Goal: Task Accomplishment & Management: Complete application form

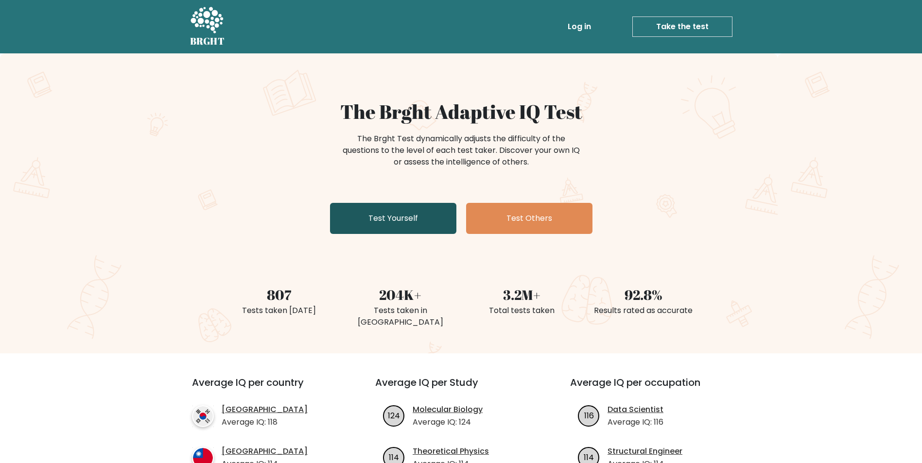
click at [411, 210] on link "Test Yourself" at bounding box center [393, 218] width 126 height 31
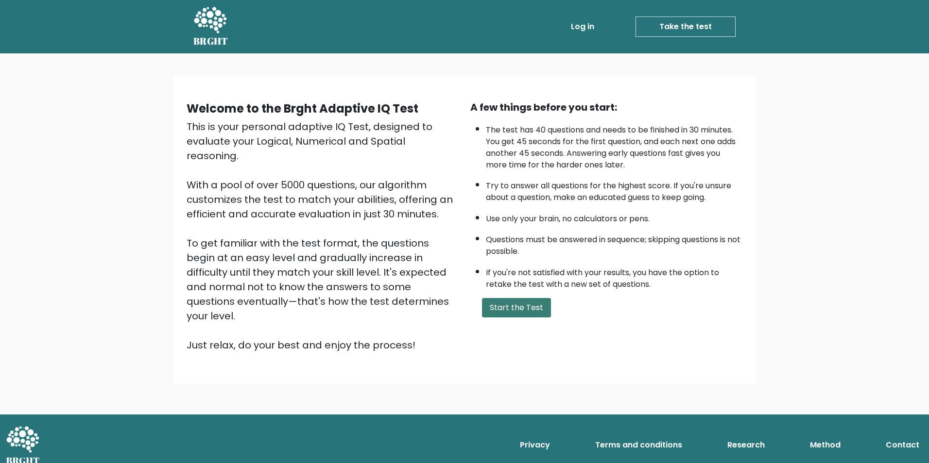
click at [521, 309] on button "Start the Test" at bounding box center [516, 307] width 69 height 19
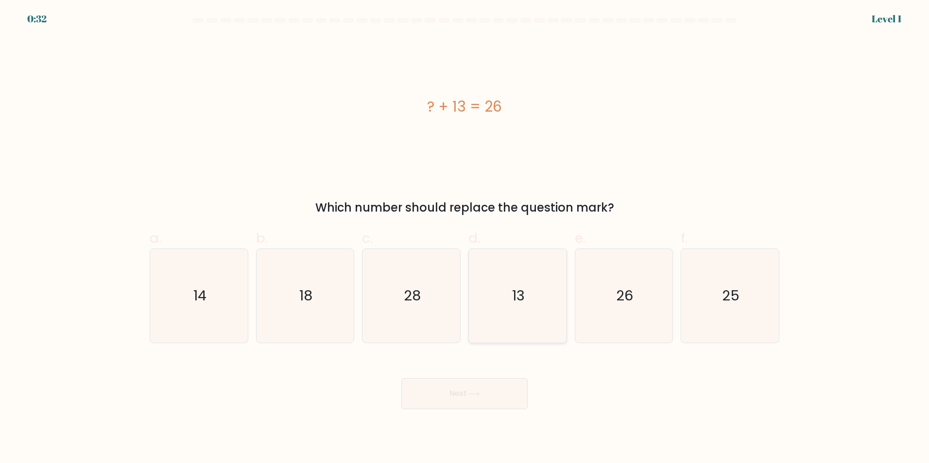
click at [507, 302] on icon "13" at bounding box center [518, 296] width 94 height 94
click at [465, 238] on input "d. 13" at bounding box center [464, 235] width 0 height 6
radio input "true"
drag, startPoint x: 471, startPoint y: 399, endPoint x: 494, endPoint y: 399, distance: 22.8
click at [471, 399] on button "Next" at bounding box center [464, 393] width 126 height 31
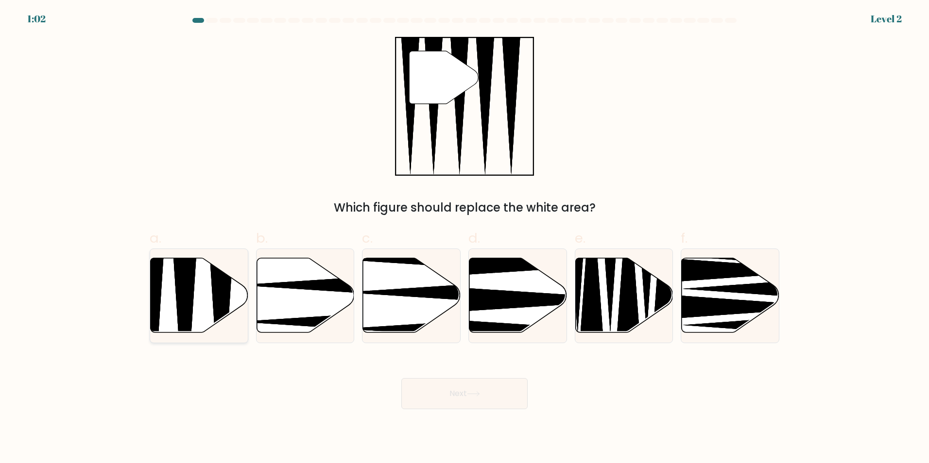
click at [191, 283] on icon at bounding box center [184, 336] width 25 height 194
click at [464, 238] on input "a." at bounding box center [464, 235] width 0 height 6
radio input "true"
drag, startPoint x: 487, startPoint y: 404, endPoint x: 691, endPoint y: 417, distance: 204.0
click at [488, 403] on button "Next" at bounding box center [464, 393] width 126 height 31
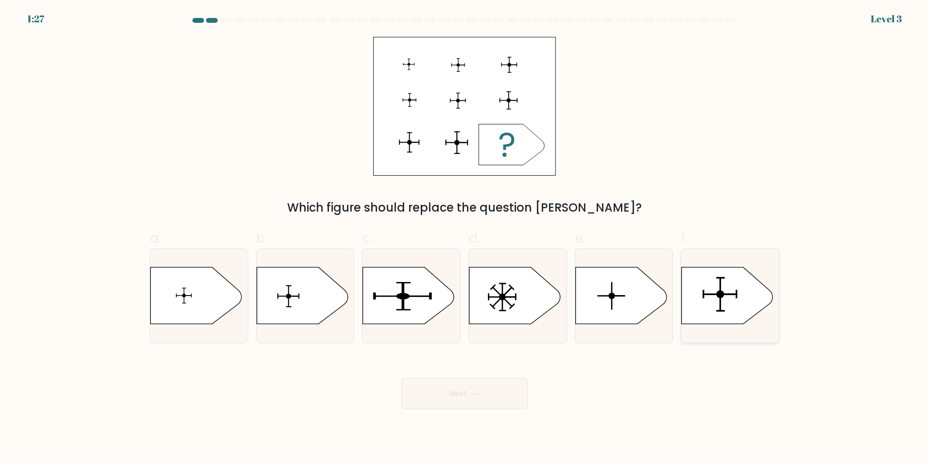
click at [750, 303] on icon at bounding box center [727, 295] width 91 height 57
click at [465, 238] on input "f." at bounding box center [464, 235] width 0 height 6
radio input "true"
click at [495, 367] on div "Next" at bounding box center [464, 382] width 641 height 54
click at [481, 386] on button "Next" at bounding box center [464, 393] width 126 height 31
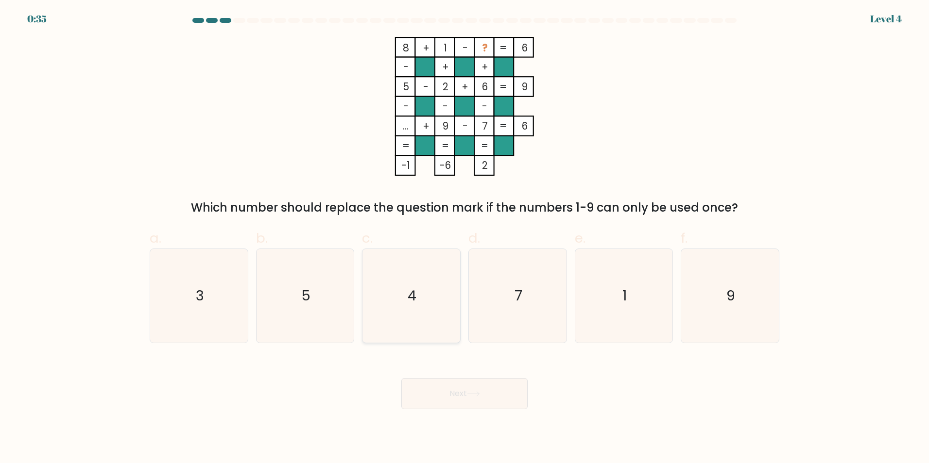
click at [421, 302] on icon "4" at bounding box center [411, 296] width 94 height 94
click at [464, 238] on input "c. 4" at bounding box center [464, 235] width 0 height 6
radio input "true"
click at [478, 387] on button "Next" at bounding box center [464, 393] width 126 height 31
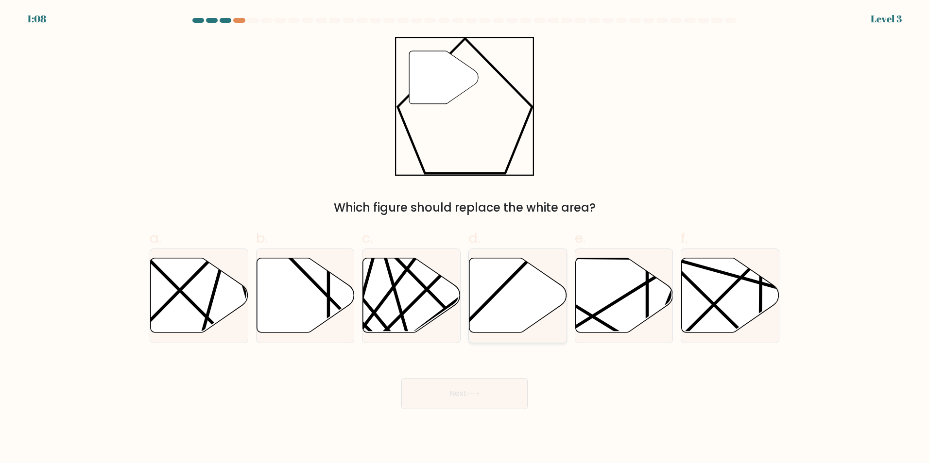
click at [504, 329] on icon at bounding box center [518, 295] width 98 height 75
click at [465, 238] on input "d." at bounding box center [464, 235] width 0 height 6
radio input "true"
click at [475, 395] on icon at bounding box center [473, 394] width 13 height 5
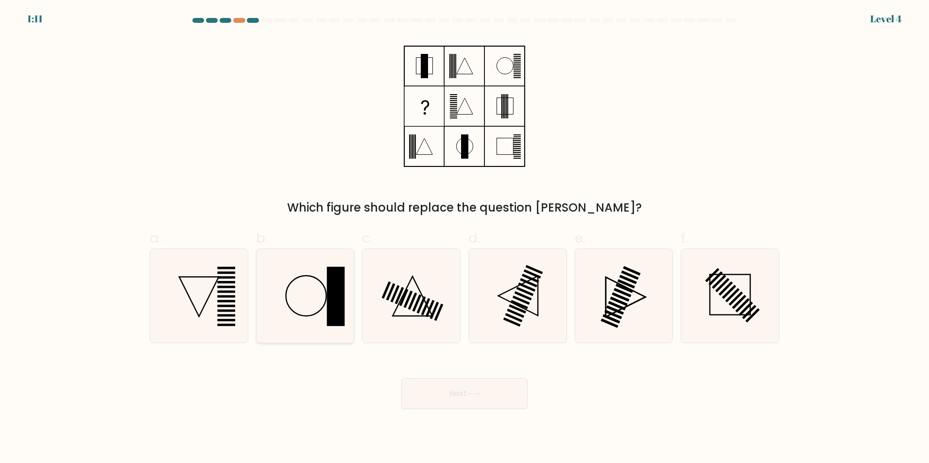
click at [289, 333] on icon at bounding box center [305, 296] width 94 height 94
click at [464, 238] on input "b." at bounding box center [464, 235] width 0 height 6
radio input "true"
click at [460, 385] on button "Next" at bounding box center [464, 393] width 126 height 31
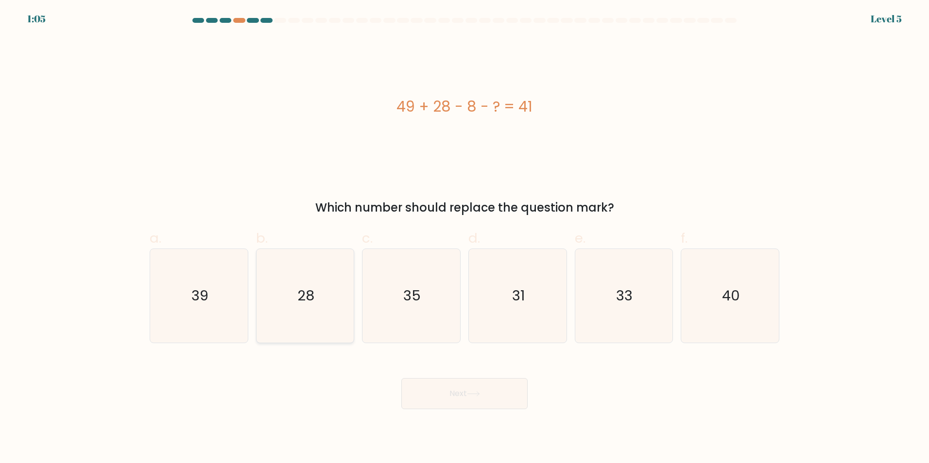
click at [297, 288] on icon "28" at bounding box center [305, 296] width 94 height 94
click at [464, 238] on input "b. 28" at bounding box center [464, 235] width 0 height 6
radio input "true"
click at [472, 399] on button "Next" at bounding box center [464, 393] width 126 height 31
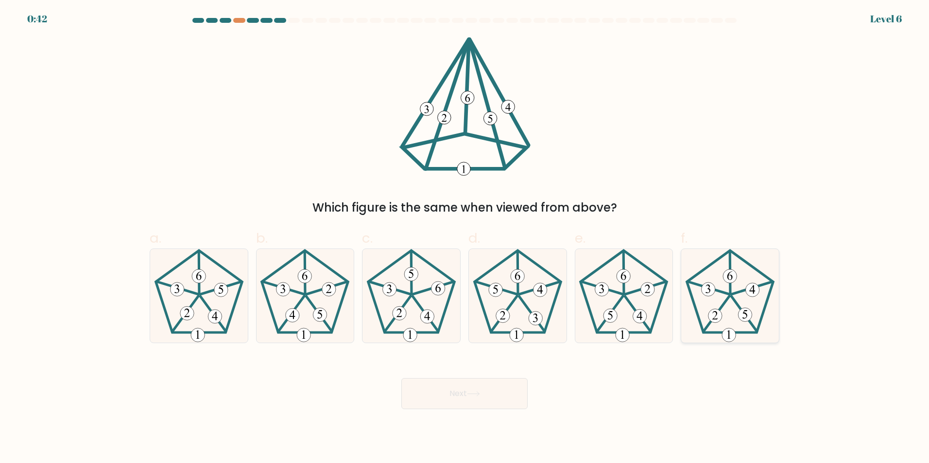
click at [738, 275] on icon at bounding box center [730, 296] width 94 height 94
click at [465, 238] on input "f." at bounding box center [464, 235] width 0 height 6
radio input "true"
click at [466, 397] on button "Next" at bounding box center [464, 393] width 126 height 31
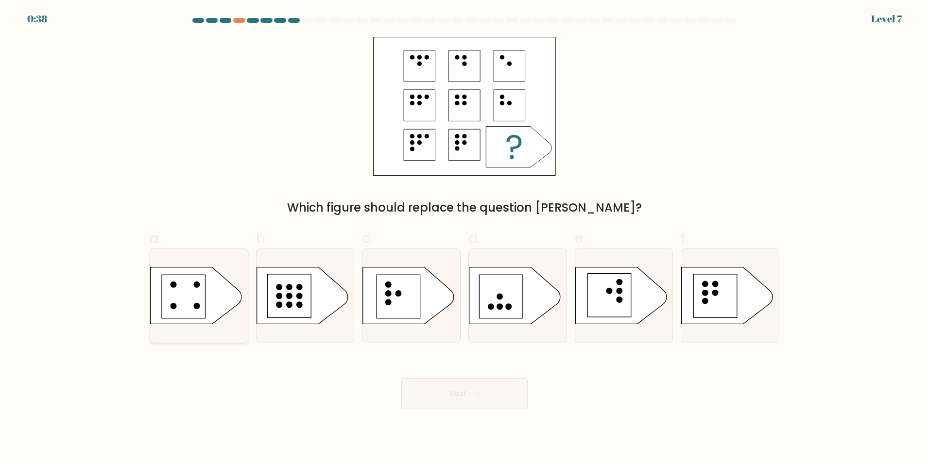
click at [209, 288] on icon at bounding box center [196, 295] width 91 height 57
click at [464, 238] on input "a." at bounding box center [464, 235] width 0 height 6
radio input "true"
click at [478, 386] on button "Next" at bounding box center [464, 393] width 126 height 31
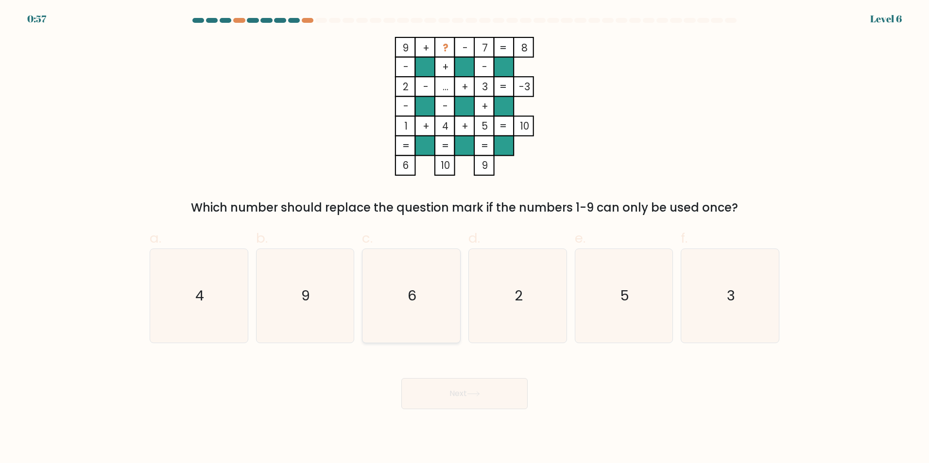
click at [429, 292] on icon "6" at bounding box center [411, 296] width 94 height 94
click at [464, 238] on input "c. 6" at bounding box center [464, 235] width 0 height 6
radio input "true"
click at [476, 384] on button "Next" at bounding box center [464, 393] width 126 height 31
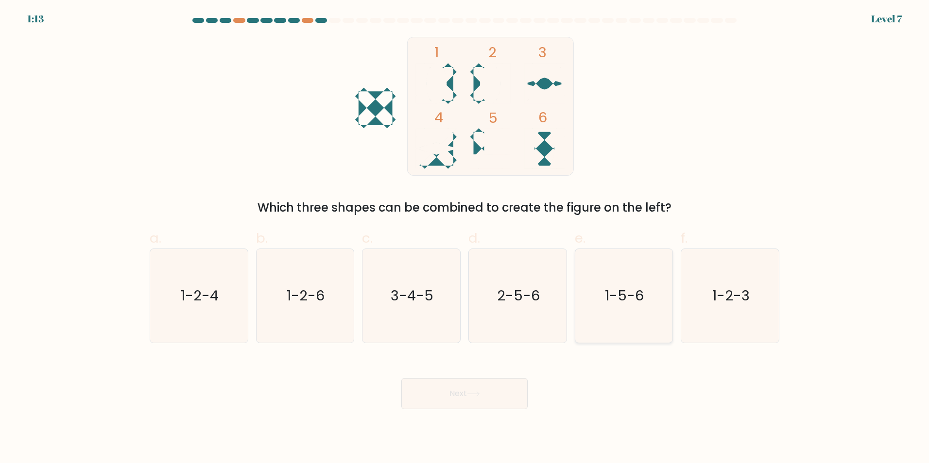
click at [627, 282] on icon "1-5-6" at bounding box center [624, 296] width 94 height 94
click at [465, 238] on input "e. 1-5-6" at bounding box center [464, 235] width 0 height 6
radio input "true"
click at [490, 385] on button "Next" at bounding box center [464, 393] width 126 height 31
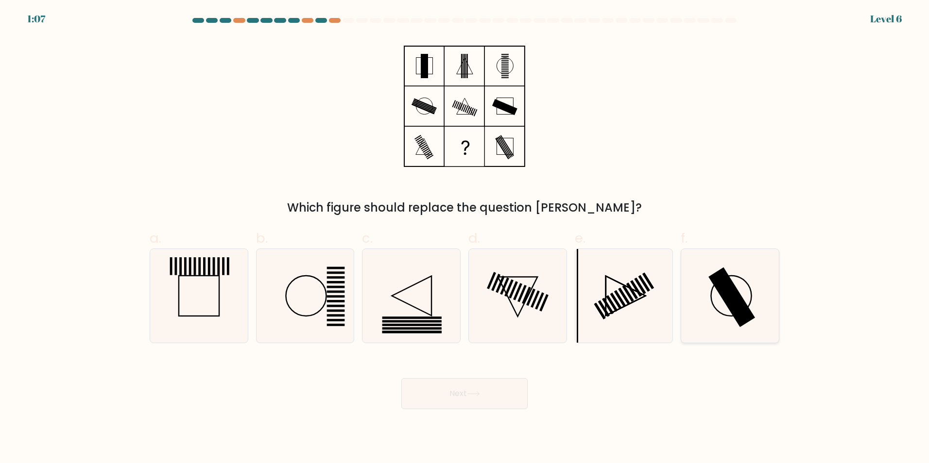
click at [779, 293] on div at bounding box center [730, 296] width 99 height 95
click at [465, 238] on input "f." at bounding box center [464, 235] width 0 height 6
radio input "true"
click at [450, 404] on button "Next" at bounding box center [464, 393] width 126 height 31
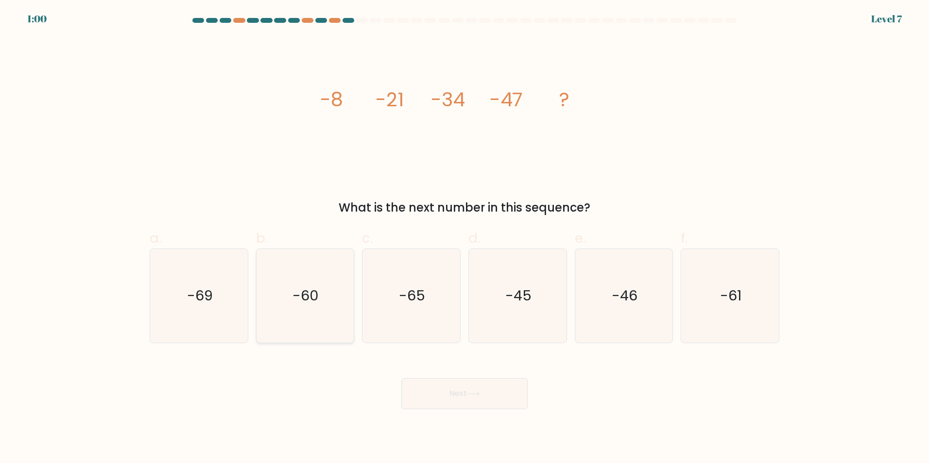
click at [257, 299] on div "-60" at bounding box center [305, 296] width 99 height 95
click at [464, 238] on input "b. -60" at bounding box center [464, 235] width 0 height 6
radio input "true"
click at [446, 390] on button "Next" at bounding box center [464, 393] width 126 height 31
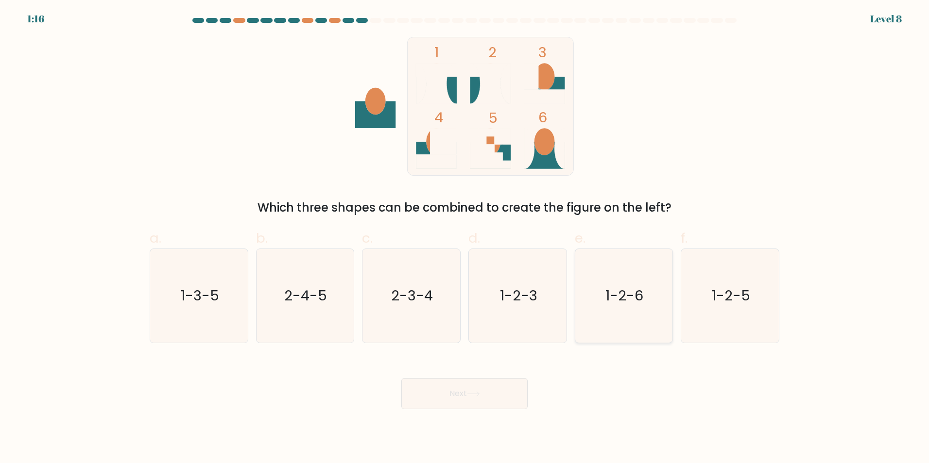
click at [618, 306] on icon "1-2-6" at bounding box center [624, 296] width 94 height 94
click at [465, 238] on input "e. 1-2-6" at bounding box center [464, 235] width 0 height 6
radio input "true"
click at [478, 393] on icon at bounding box center [473, 394] width 13 height 5
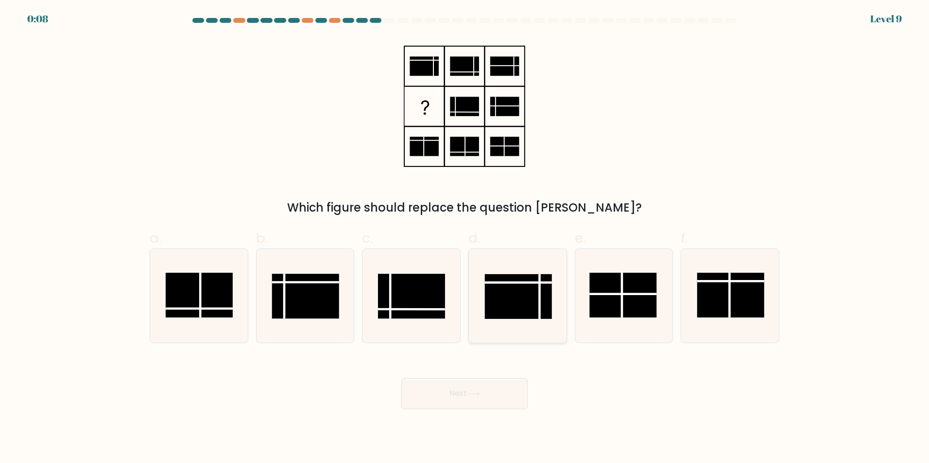
click at [510, 299] on rect at bounding box center [518, 296] width 67 height 45
click at [465, 238] on input "d." at bounding box center [464, 235] width 0 height 6
radio input "true"
drag, startPoint x: 500, startPoint y: 389, endPoint x: 571, endPoint y: 412, distance: 74.7
click at [508, 389] on button "Next" at bounding box center [464, 393] width 126 height 31
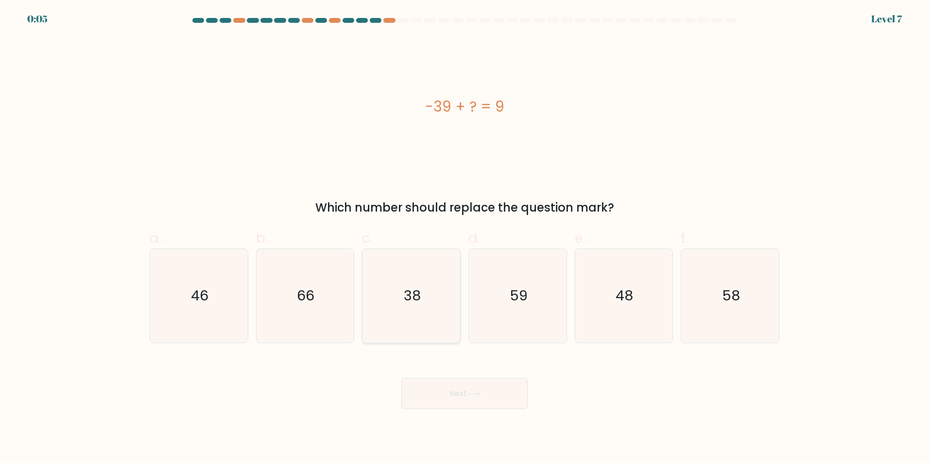
click at [408, 303] on text "38" at bounding box center [412, 295] width 17 height 19
click at [464, 238] on input "c. 38" at bounding box center [464, 235] width 0 height 6
radio input "true"
click at [441, 419] on body "0:04 Level 7 a." at bounding box center [464, 231] width 929 height 463
click at [438, 394] on button "Next" at bounding box center [464, 393] width 126 height 31
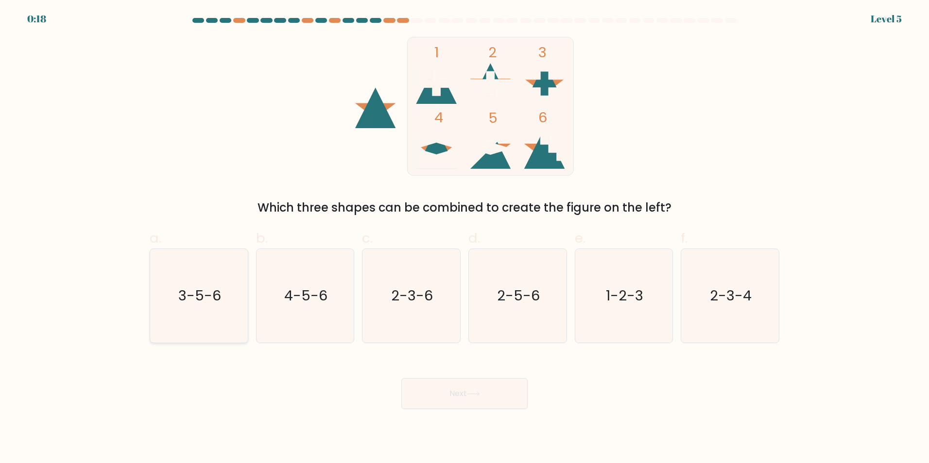
click at [188, 282] on icon "3-5-6" at bounding box center [199, 296] width 94 height 94
click at [464, 238] on input "a. 3-5-6" at bounding box center [464, 235] width 0 height 6
radio input "true"
click at [518, 397] on button "Next" at bounding box center [464, 393] width 126 height 31
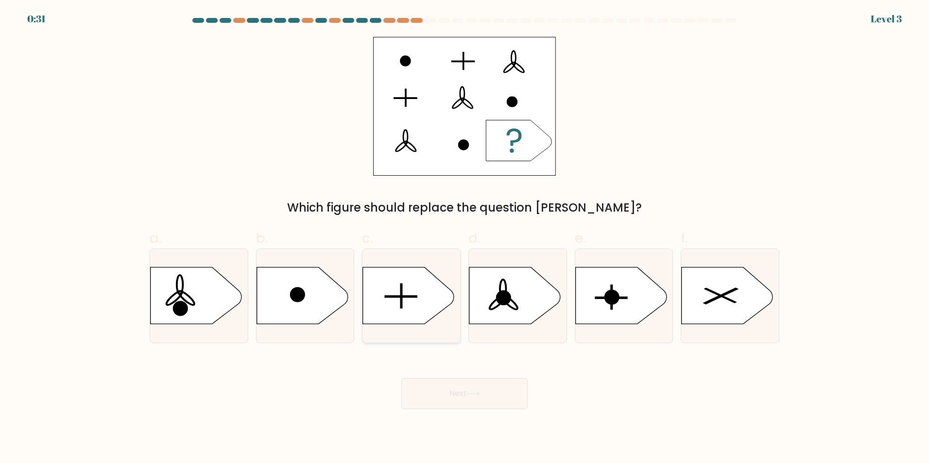
click at [418, 286] on icon at bounding box center [408, 295] width 91 height 57
click at [464, 238] on input "c." at bounding box center [464, 235] width 0 height 6
radio input "true"
click at [486, 395] on button "Next" at bounding box center [464, 393] width 126 height 31
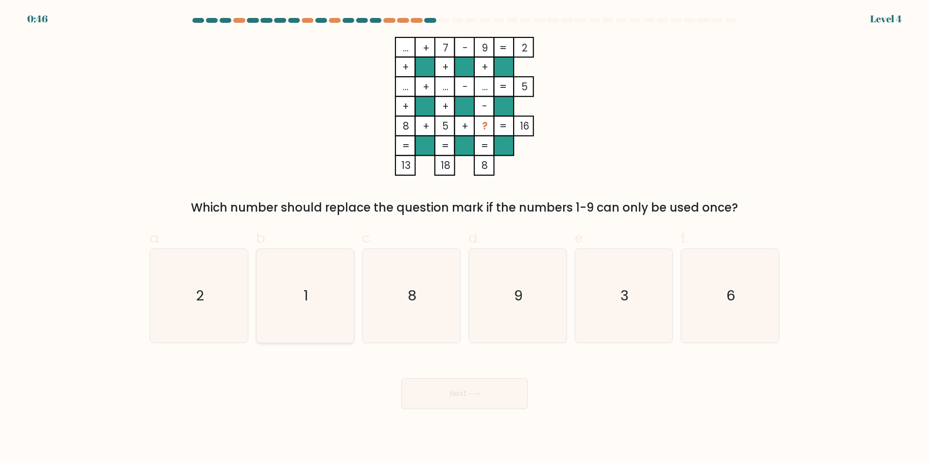
drag, startPoint x: 420, startPoint y: 312, endPoint x: 338, endPoint y: 302, distance: 82.3
click at [419, 311] on icon "8" at bounding box center [411, 296] width 94 height 94
click at [464, 238] on input "c. 8" at bounding box center [464, 235] width 0 height 6
radio input "true"
click at [337, 301] on icon "1" at bounding box center [305, 296] width 94 height 94
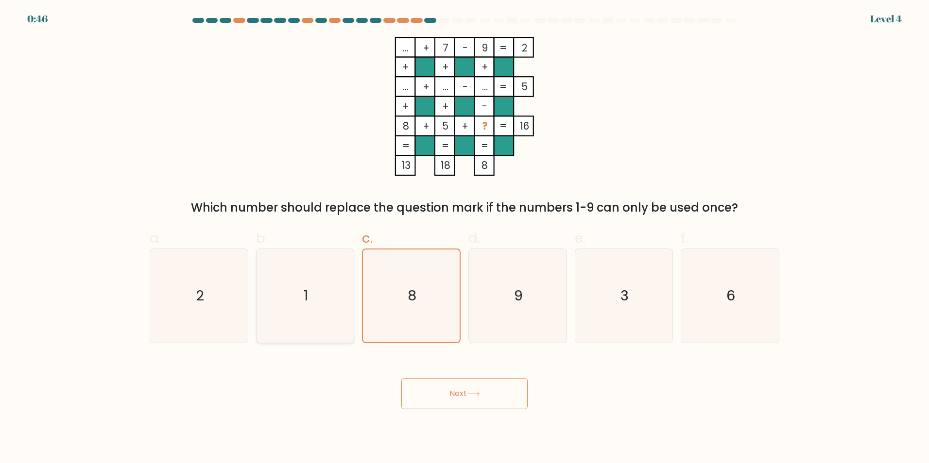
click at [464, 238] on input "b. 1" at bounding box center [464, 235] width 0 height 6
radio input "true"
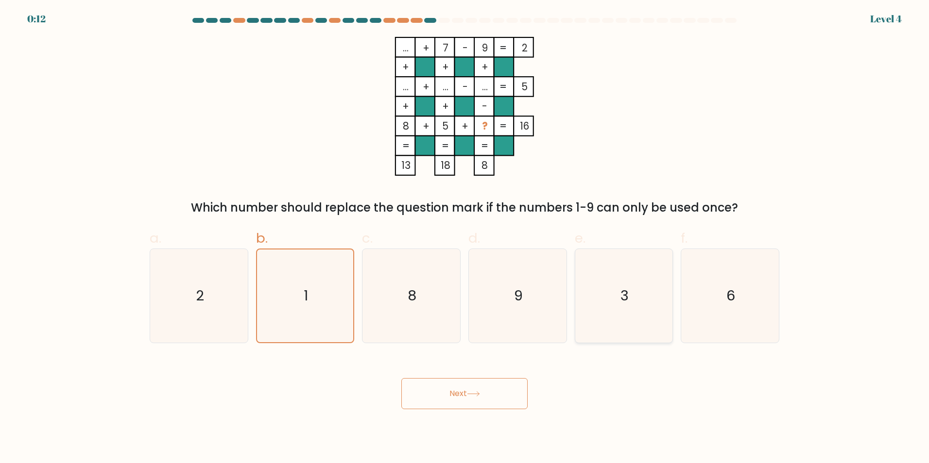
click at [630, 291] on icon "3" at bounding box center [624, 296] width 94 height 94
click at [465, 238] on input "e. 3" at bounding box center [464, 235] width 0 height 6
radio input "true"
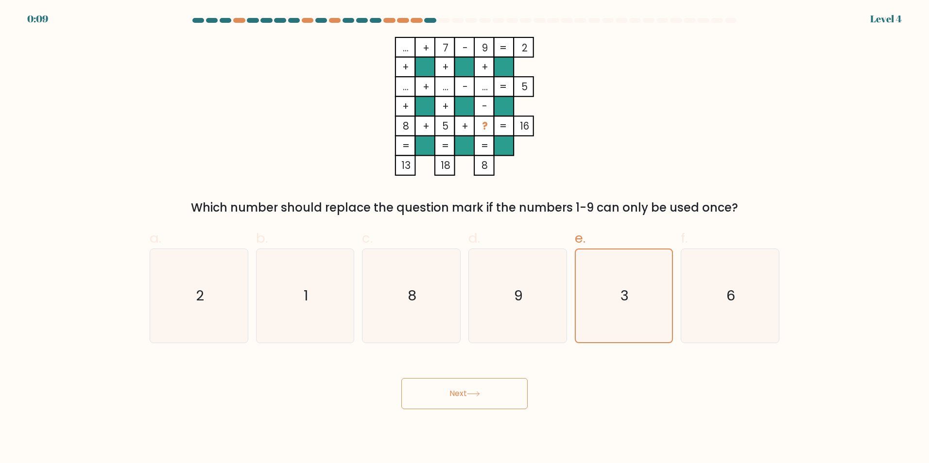
click at [484, 386] on button "Next" at bounding box center [464, 393] width 126 height 31
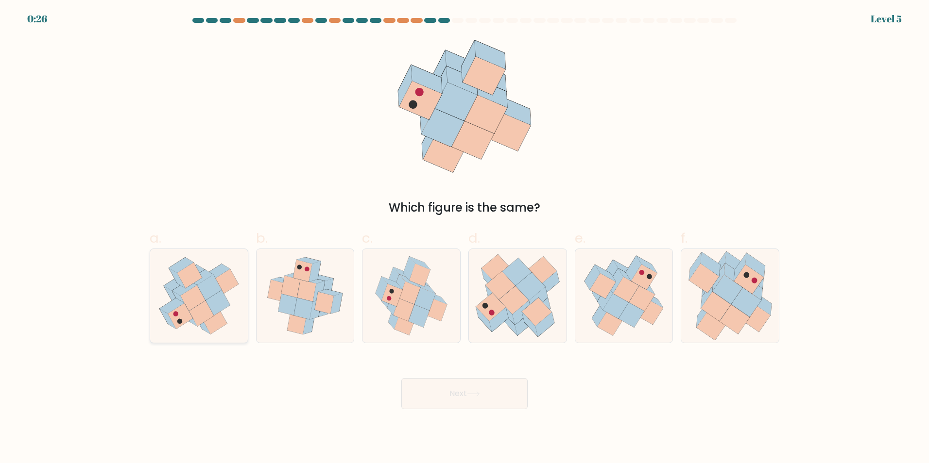
drag, startPoint x: 197, startPoint y: 269, endPoint x: 244, endPoint y: 284, distance: 49.5
click at [197, 268] on icon at bounding box center [199, 296] width 93 height 94
click at [464, 238] on input "a." at bounding box center [464, 235] width 0 height 6
radio input "true"
drag, startPoint x: 470, startPoint y: 400, endPoint x: 476, endPoint y: 402, distance: 5.5
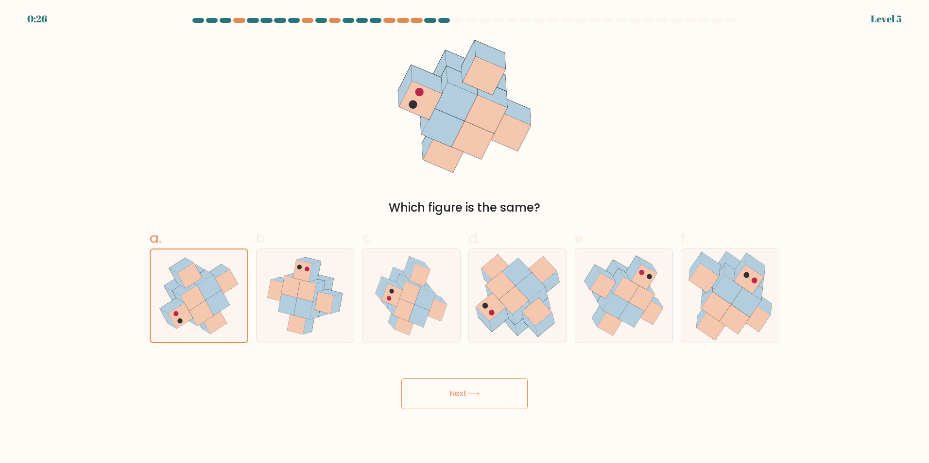
click at [470, 400] on button "Next" at bounding box center [464, 393] width 126 height 31
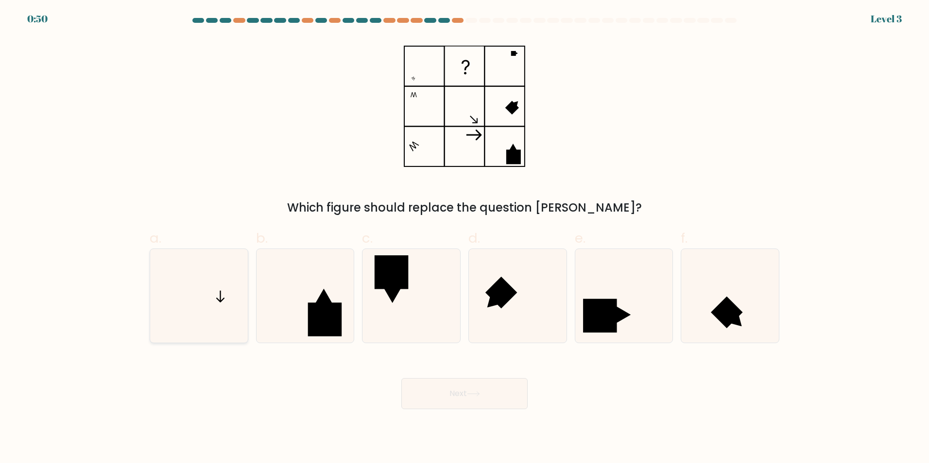
click at [203, 303] on icon at bounding box center [199, 296] width 94 height 94
click at [464, 238] on input "a." at bounding box center [464, 235] width 0 height 6
radio input "true"
drag, startPoint x: 464, startPoint y: 398, endPoint x: 482, endPoint y: 403, distance: 19.0
click at [464, 397] on button "Next" at bounding box center [464, 393] width 126 height 31
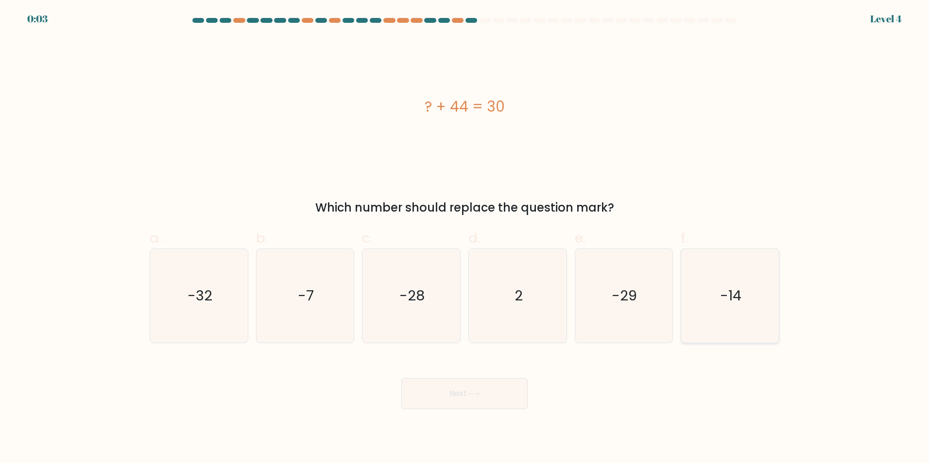
click at [687, 295] on icon "-14" at bounding box center [730, 296] width 94 height 94
click at [465, 238] on input "f. -14" at bounding box center [464, 235] width 0 height 6
radio input "true"
click at [483, 392] on button "Next" at bounding box center [464, 393] width 126 height 31
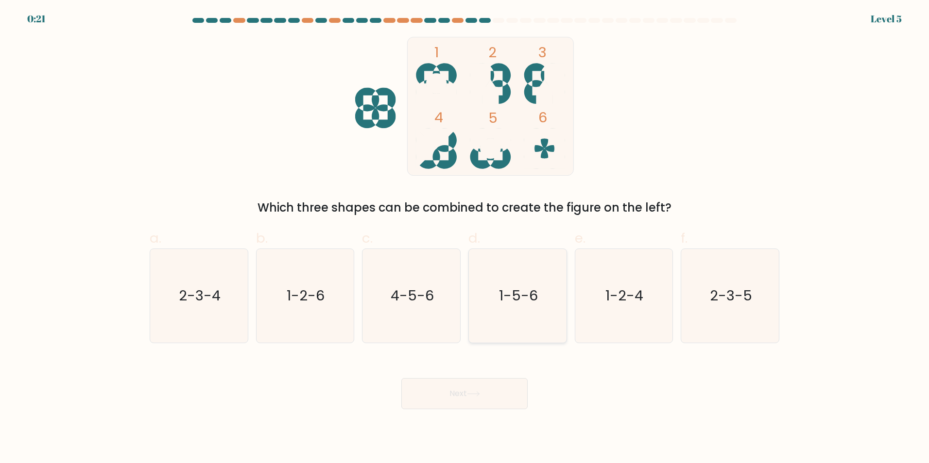
click at [505, 268] on icon "1-5-6" at bounding box center [518, 296] width 94 height 94
click at [465, 238] on input "d. 1-5-6" at bounding box center [464, 235] width 0 height 6
radio input "true"
click at [474, 398] on button "Next" at bounding box center [464, 393] width 126 height 31
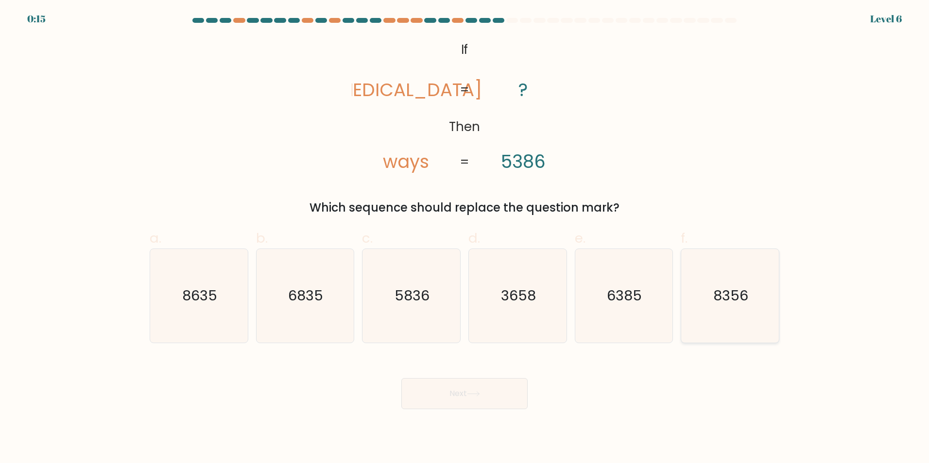
click at [743, 290] on text "8356" at bounding box center [731, 295] width 35 height 19
click at [465, 238] on input "f. 8356" at bounding box center [464, 235] width 0 height 6
radio input "true"
click at [534, 384] on div "Next" at bounding box center [464, 382] width 641 height 54
click at [504, 401] on button "Next" at bounding box center [464, 393] width 126 height 31
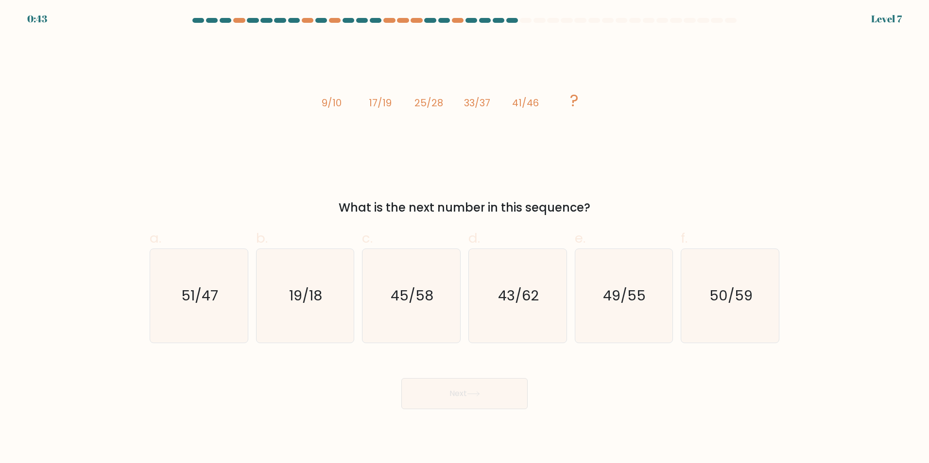
drag, startPoint x: 638, startPoint y: 453, endPoint x: 732, endPoint y: 453, distance: 93.3
click at [736, 454] on body "0:43 Level 7" at bounding box center [464, 231] width 929 height 463
click at [602, 279] on icon "49/55" at bounding box center [624, 296] width 94 height 94
click at [465, 238] on input "e. 49/55" at bounding box center [464, 235] width 0 height 6
radio input "true"
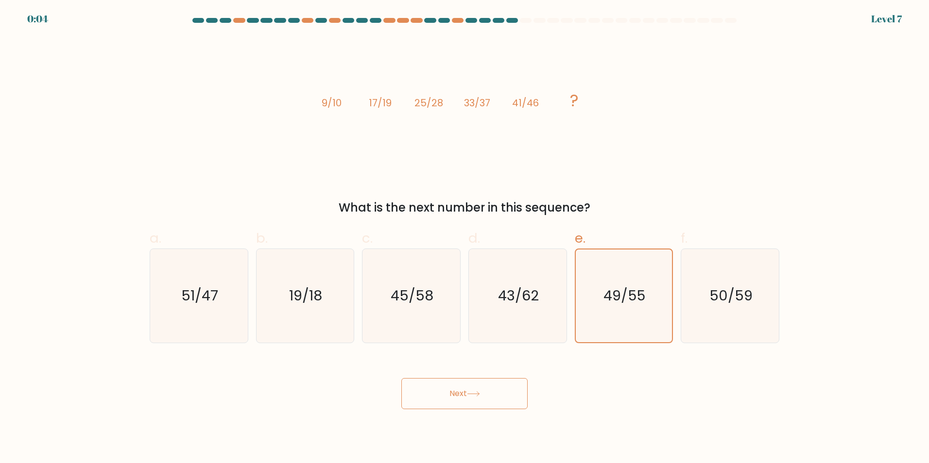
drag, startPoint x: 509, startPoint y: 389, endPoint x: 928, endPoint y: 450, distance: 424.1
click at [510, 388] on button "Next" at bounding box center [464, 393] width 126 height 31
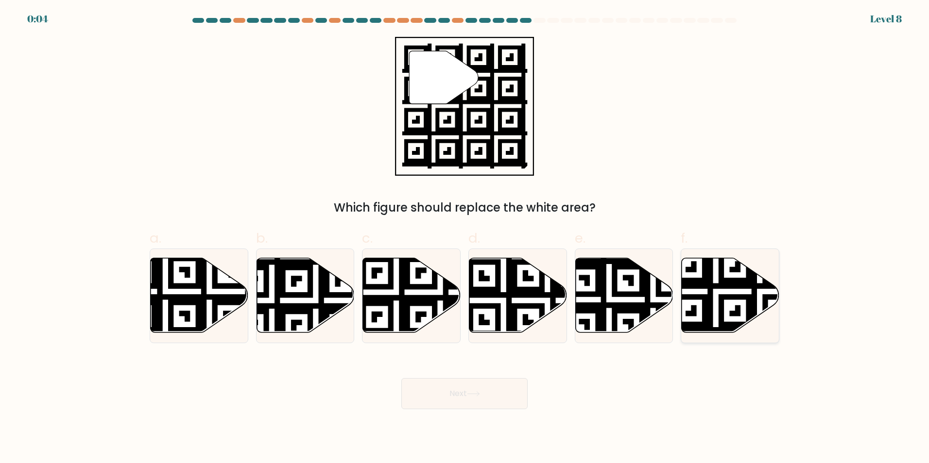
click at [725, 295] on icon at bounding box center [760, 335] width 177 height 177
click at [465, 238] on input "f." at bounding box center [464, 235] width 0 height 6
radio input "true"
click at [492, 387] on button "Next" at bounding box center [464, 393] width 126 height 31
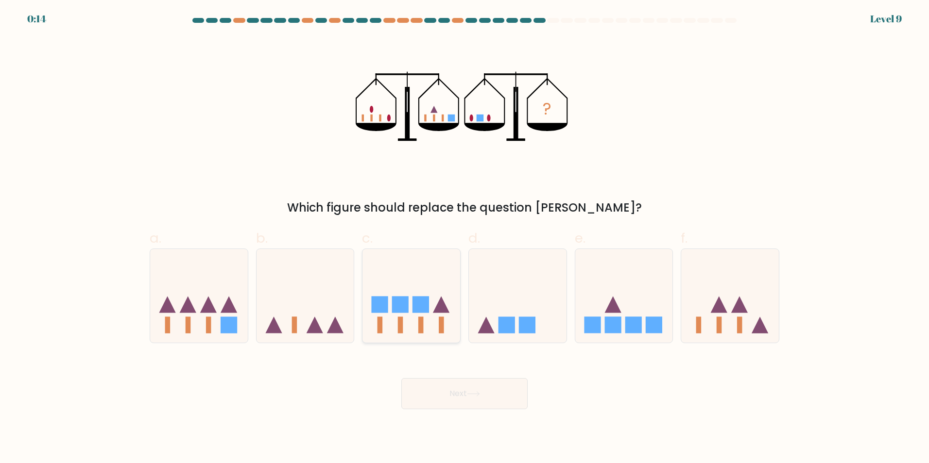
click at [377, 297] on rect at bounding box center [380, 304] width 17 height 17
click at [464, 238] on input "c." at bounding box center [464, 235] width 0 height 6
radio input "true"
click at [479, 406] on button "Next" at bounding box center [464, 393] width 126 height 31
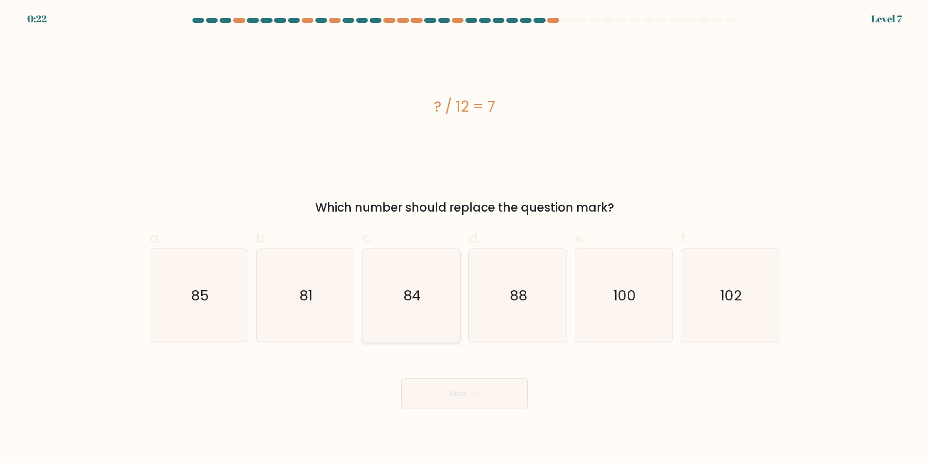
click at [426, 291] on icon "84" at bounding box center [411, 296] width 94 height 94
click at [464, 238] on input "c. 84" at bounding box center [464, 235] width 0 height 6
radio input "true"
click at [429, 395] on button "Next" at bounding box center [464, 393] width 126 height 31
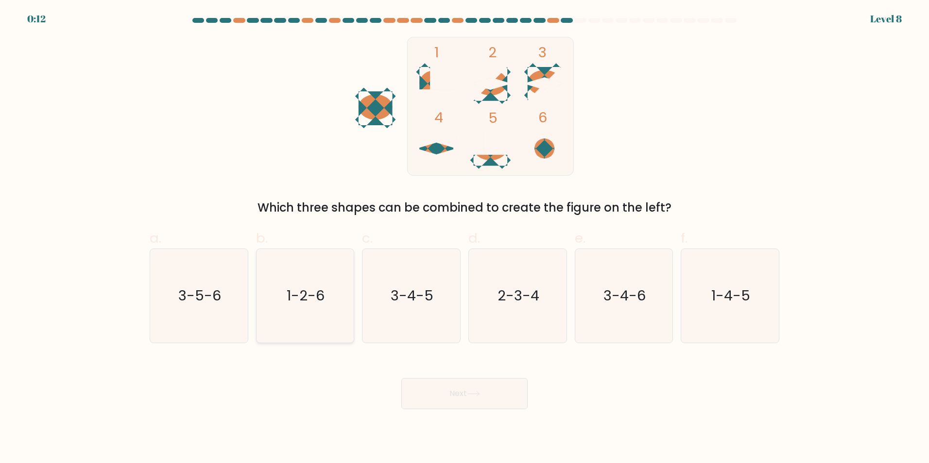
click at [310, 293] on text "1-2-6" at bounding box center [306, 295] width 38 height 19
click at [464, 238] on input "b. 1-2-6" at bounding box center [464, 235] width 0 height 6
radio input "true"
click at [464, 389] on button "Next" at bounding box center [464, 393] width 126 height 31
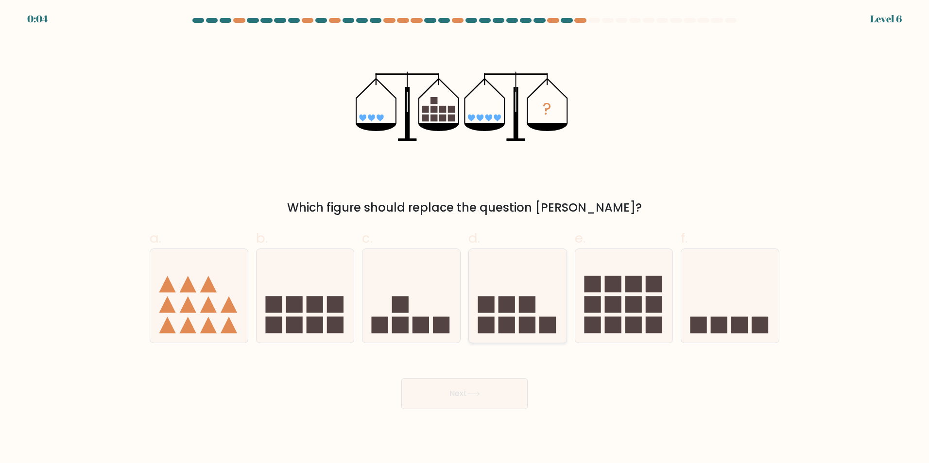
click at [496, 291] on icon at bounding box center [518, 296] width 98 height 81
click at [465, 238] on input "d." at bounding box center [464, 235] width 0 height 6
radio input "true"
click at [463, 391] on button "Next" at bounding box center [464, 393] width 126 height 31
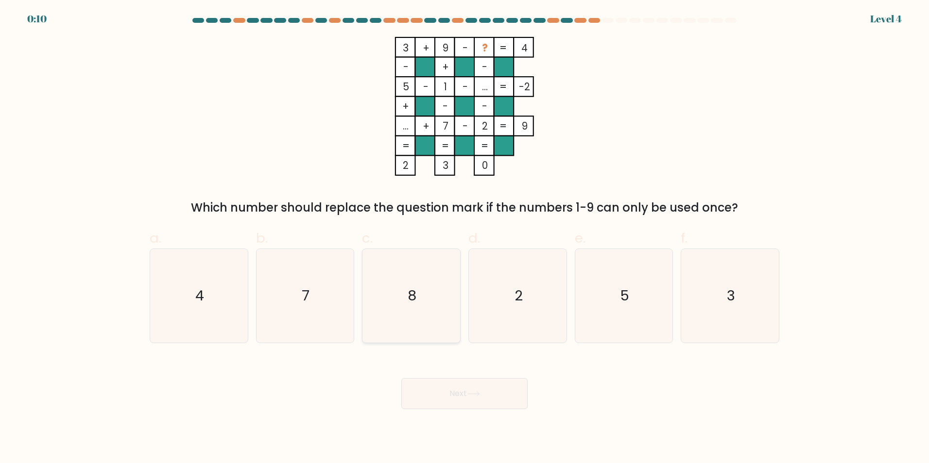
click at [394, 280] on icon "8" at bounding box center [411, 296] width 94 height 94
click at [464, 238] on input "c. 8" at bounding box center [464, 235] width 0 height 6
radio input "true"
click at [446, 385] on button "Next" at bounding box center [464, 393] width 126 height 31
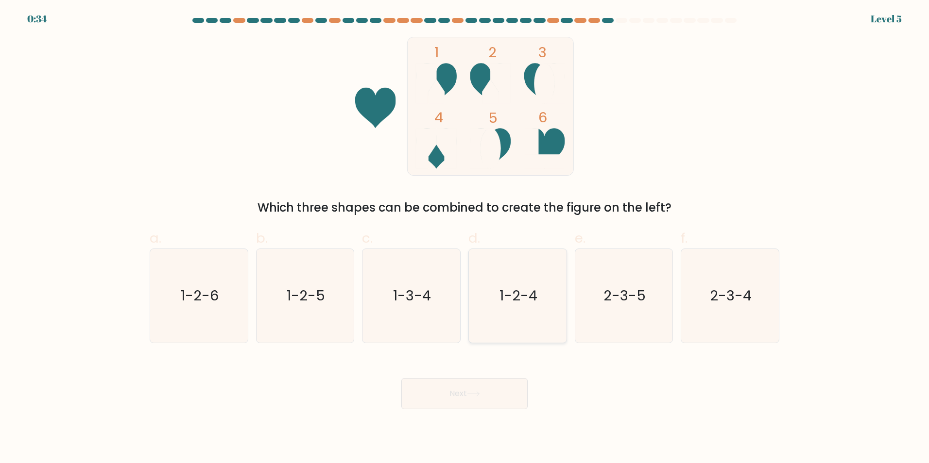
click at [524, 304] on icon "1-2-4" at bounding box center [518, 296] width 94 height 94
click at [465, 238] on input "d. 1-2-4" at bounding box center [464, 235] width 0 height 6
radio input "true"
click at [488, 353] on form at bounding box center [464, 214] width 929 height 392
click at [488, 383] on button "Next" at bounding box center [464, 393] width 126 height 31
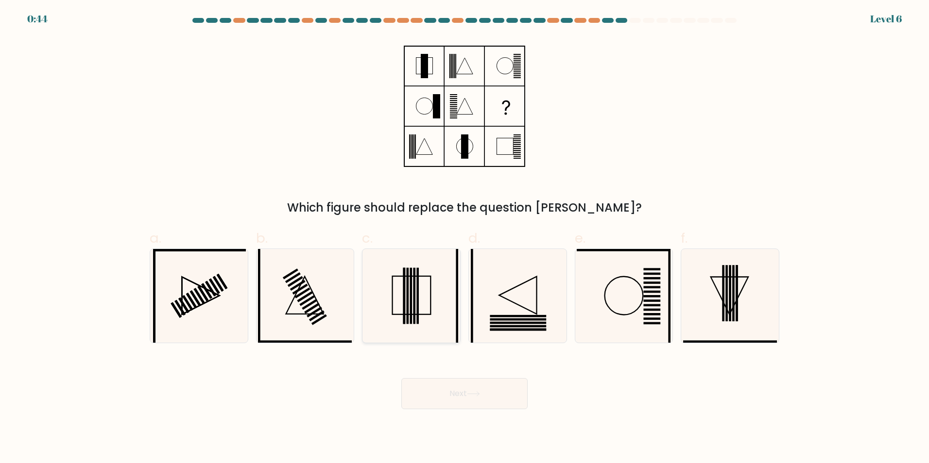
click at [445, 295] on icon at bounding box center [411, 296] width 94 height 94
click at [464, 238] on input "c." at bounding box center [464, 235] width 0 height 6
radio input "true"
click at [479, 393] on icon at bounding box center [473, 394] width 13 height 5
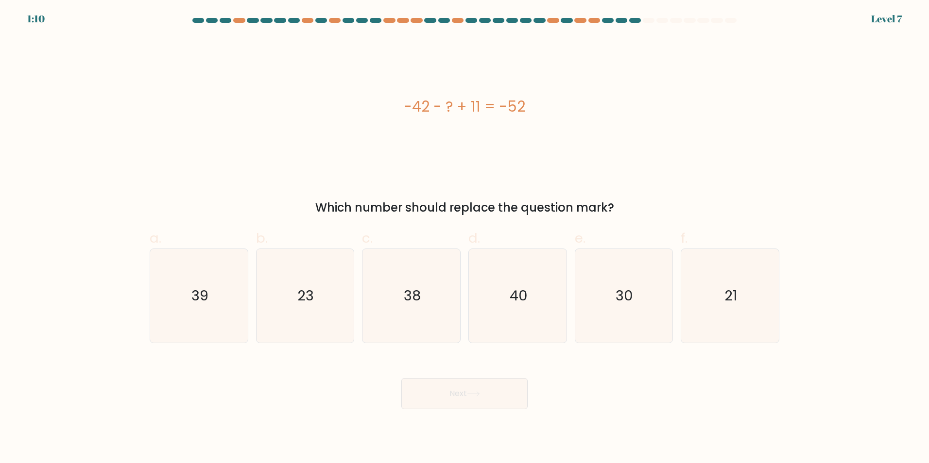
drag, startPoint x: 467, startPoint y: 106, endPoint x: 408, endPoint y: 107, distance: 59.8
click at [408, 107] on div "-42 - ? + 11 = -52" at bounding box center [465, 107] width 630 height 22
copy div "-42 - ? + 11"
click at [687, 114] on div "-42 - ? + 11 = -52" at bounding box center [465, 107] width 630 height 22
drag, startPoint x: 286, startPoint y: 281, endPoint x: 390, endPoint y: 375, distance: 140.0
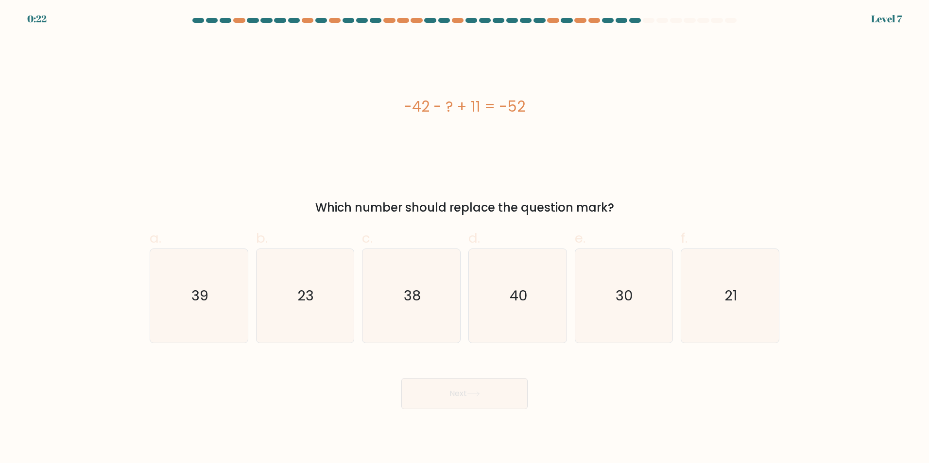
click at [287, 280] on icon "23" at bounding box center [305, 296] width 94 height 94
click at [464, 238] on input "b. 23" at bounding box center [464, 235] width 0 height 6
radio input "true"
click at [451, 391] on button "Next" at bounding box center [464, 393] width 126 height 31
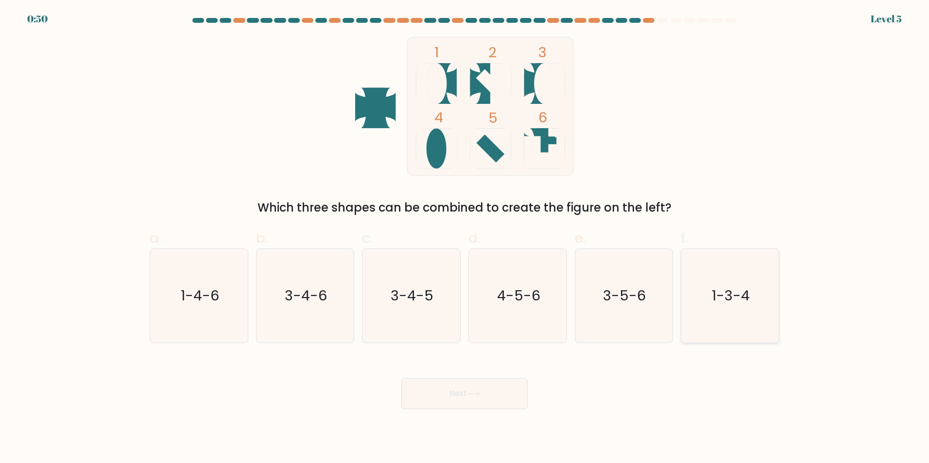
click at [723, 275] on icon "1-3-4" at bounding box center [730, 296] width 94 height 94
click at [465, 238] on input "f. 1-3-4" at bounding box center [464, 235] width 0 height 6
radio input "true"
click at [504, 389] on button "Next" at bounding box center [464, 393] width 126 height 31
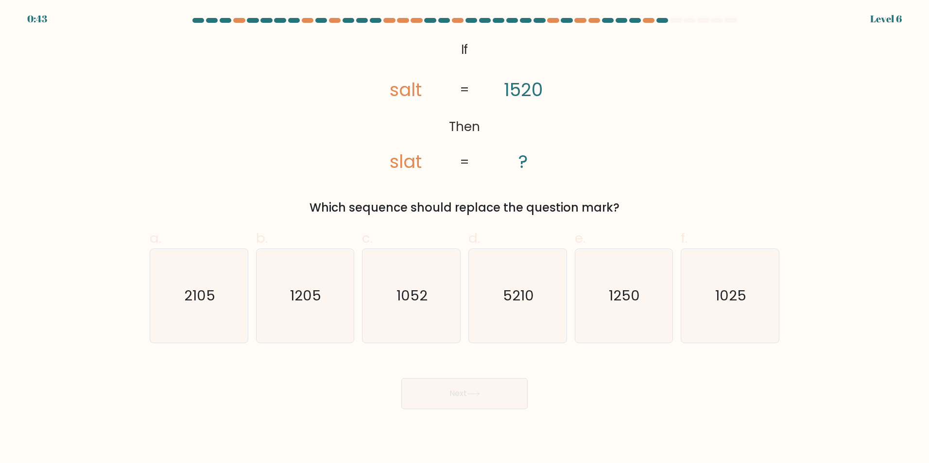
drag, startPoint x: 681, startPoint y: 334, endPoint x: 674, endPoint y: 331, distance: 7.0
click at [680, 333] on div "f. 1025" at bounding box center [730, 285] width 106 height 115
click at [642, 314] on icon "1250" at bounding box center [624, 296] width 94 height 94
click at [465, 238] on input "e. 1250" at bounding box center [464, 235] width 0 height 6
radio input "true"
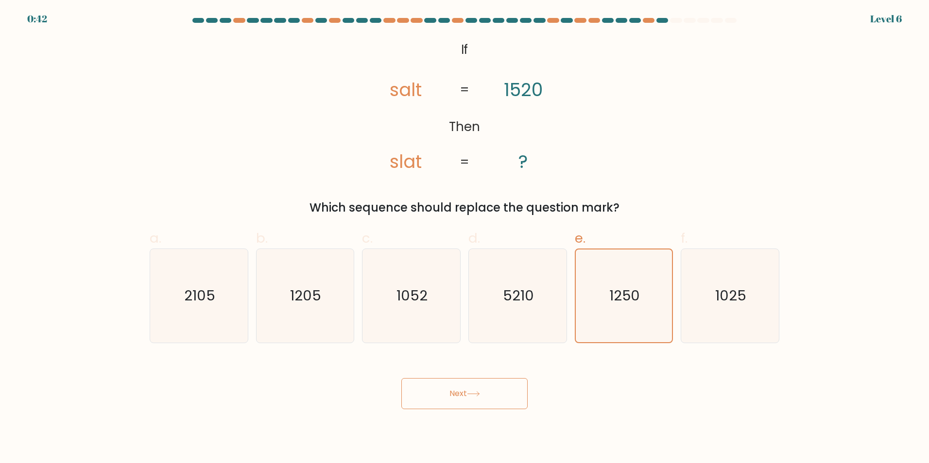
click at [534, 373] on div "Next" at bounding box center [464, 382] width 641 height 54
click at [493, 392] on button "Next" at bounding box center [464, 393] width 126 height 31
drag, startPoint x: 471, startPoint y: 401, endPoint x: 481, endPoint y: 408, distance: 12.5
click at [472, 401] on button "Next" at bounding box center [464, 393] width 126 height 31
click at [548, 283] on icon "5210" at bounding box center [518, 296] width 94 height 94
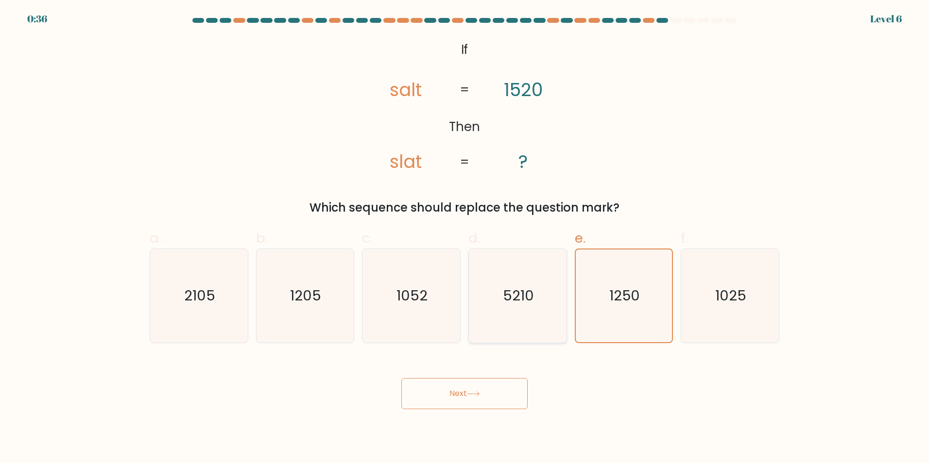
click at [465, 238] on input "d. 5210" at bounding box center [464, 235] width 0 height 6
radio input "true"
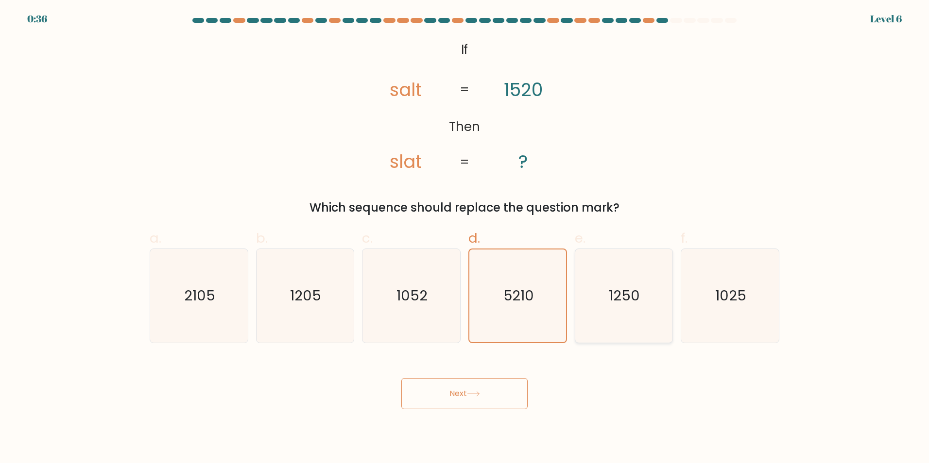
click at [636, 279] on icon "1250" at bounding box center [624, 296] width 94 height 94
click at [465, 238] on input "e. 1250" at bounding box center [464, 235] width 0 height 6
radio input "true"
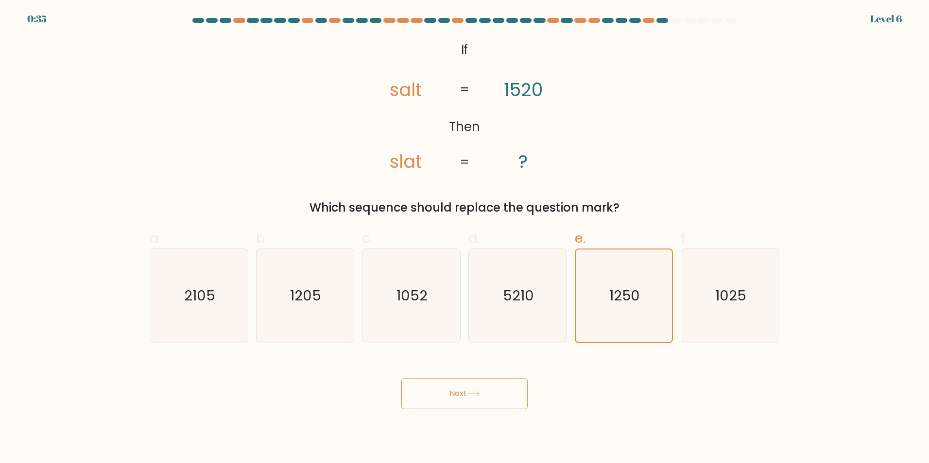
click at [468, 413] on body "0:35 Level 6 If" at bounding box center [464, 231] width 929 height 463
click at [472, 395] on icon at bounding box center [473, 394] width 13 height 5
click at [468, 394] on button "Next" at bounding box center [464, 393] width 126 height 31
click at [466, 390] on button "Next" at bounding box center [464, 393] width 126 height 31
click at [473, 395] on icon at bounding box center [473, 394] width 13 height 5
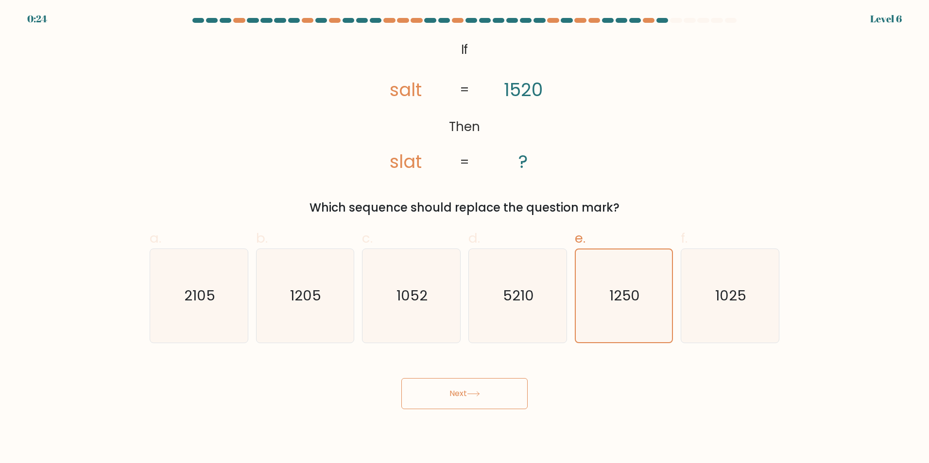
click at [472, 396] on button "Next" at bounding box center [464, 393] width 126 height 31
drag, startPoint x: 470, startPoint y: 396, endPoint x: 477, endPoint y: 396, distance: 6.3
click at [472, 395] on icon at bounding box center [473, 394] width 13 height 5
drag, startPoint x: 437, startPoint y: 412, endPoint x: 251, endPoint y: 429, distance: 186.8
drag, startPoint x: 251, startPoint y: 429, endPoint x: 754, endPoint y: 159, distance: 571.0
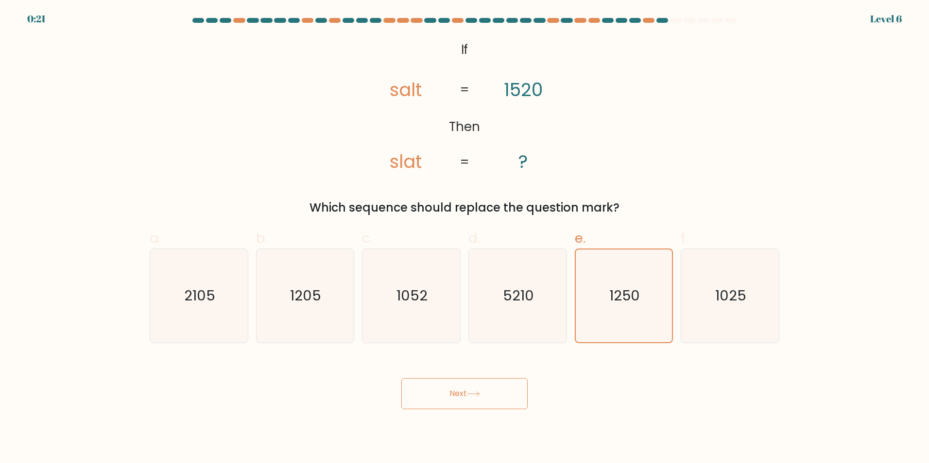
click at [769, 153] on div "@import url('https://fonts.googleapis.com/css?family=Abril+Fatface:400,100,100i…" at bounding box center [464, 127] width 641 height 180
click at [491, 400] on button "Next" at bounding box center [464, 393] width 126 height 31
click at [491, 401] on button "Next" at bounding box center [464, 393] width 126 height 31
click at [623, 300] on text "1250" at bounding box center [625, 295] width 30 height 19
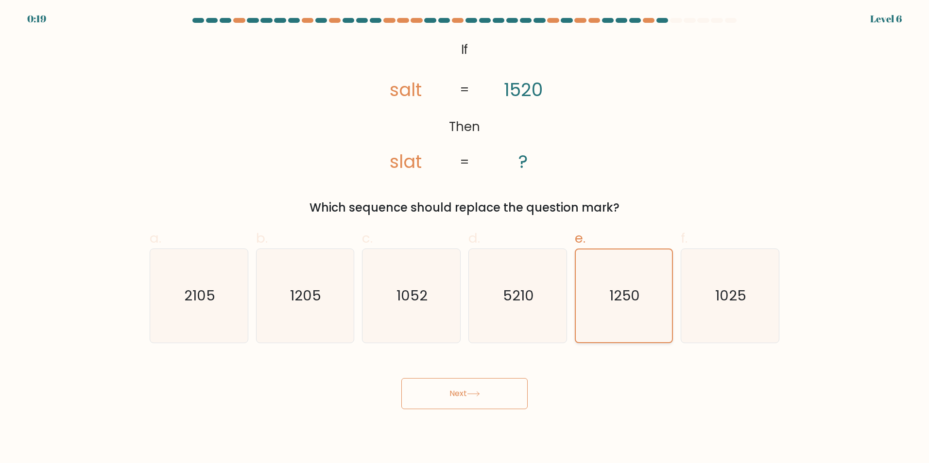
click at [465, 238] on input "e. 1250" at bounding box center [464, 235] width 0 height 6
click at [623, 300] on text "1250" at bounding box center [625, 295] width 30 height 19
click at [465, 238] on input "e. 1250" at bounding box center [464, 235] width 0 height 6
click at [623, 300] on text "1250" at bounding box center [625, 295] width 30 height 19
click at [465, 238] on input "e. 1250" at bounding box center [464, 235] width 0 height 6
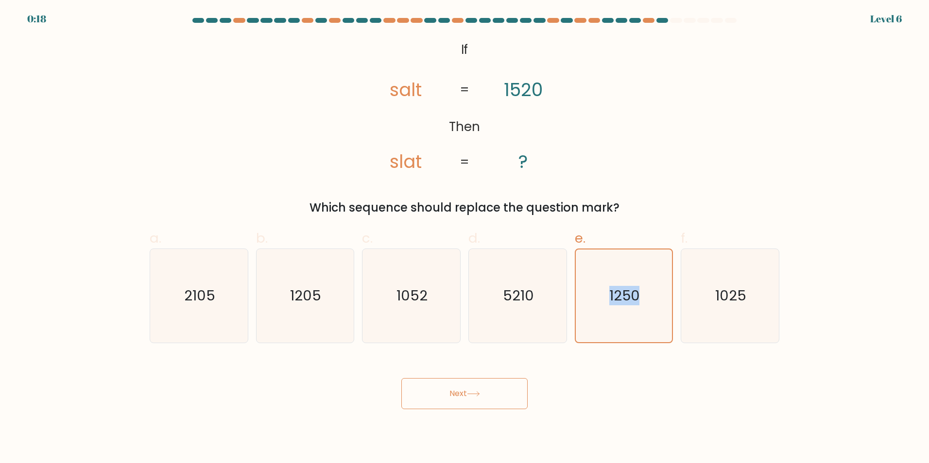
drag, startPoint x: 623, startPoint y: 300, endPoint x: 460, endPoint y: 387, distance: 185.0
click at [460, 387] on button "Next" at bounding box center [464, 393] width 126 height 31
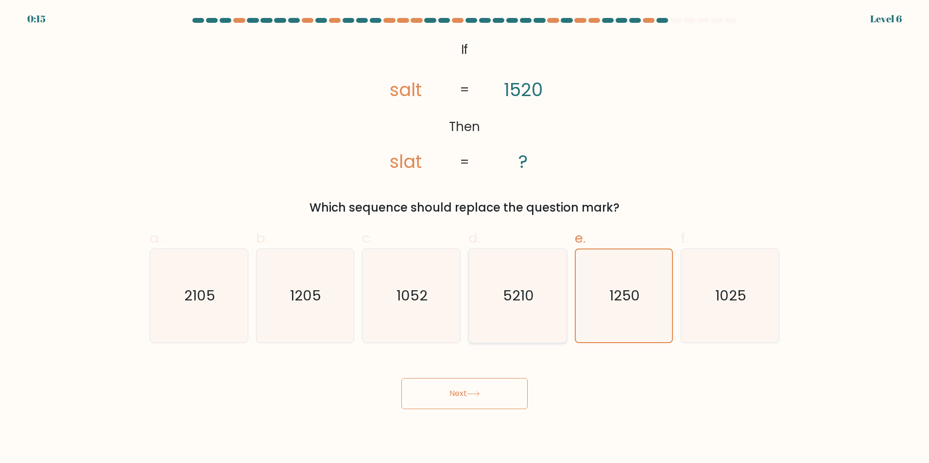
click at [520, 313] on icon "5210" at bounding box center [518, 296] width 94 height 94
click at [465, 238] on input "d. 5210" at bounding box center [464, 235] width 0 height 6
radio input "true"
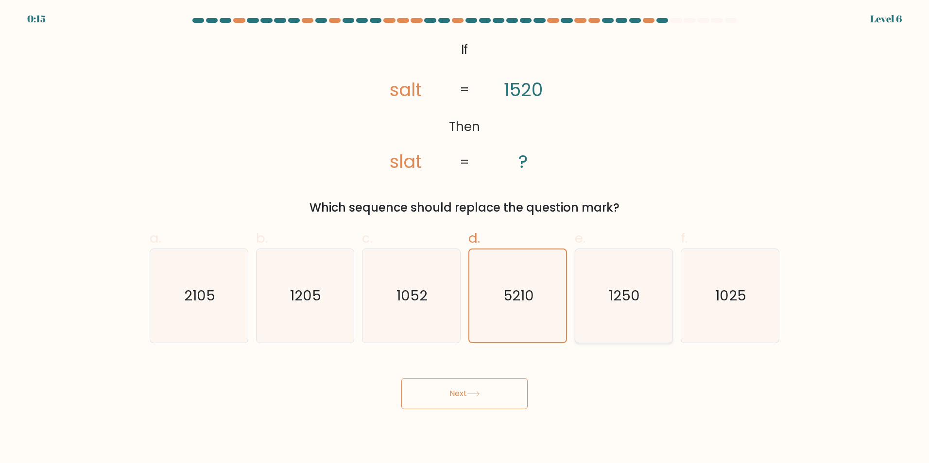
click at [629, 301] on text "1250" at bounding box center [624, 295] width 31 height 19
click at [465, 238] on input "e. 1250" at bounding box center [464, 235] width 0 height 6
radio input "true"
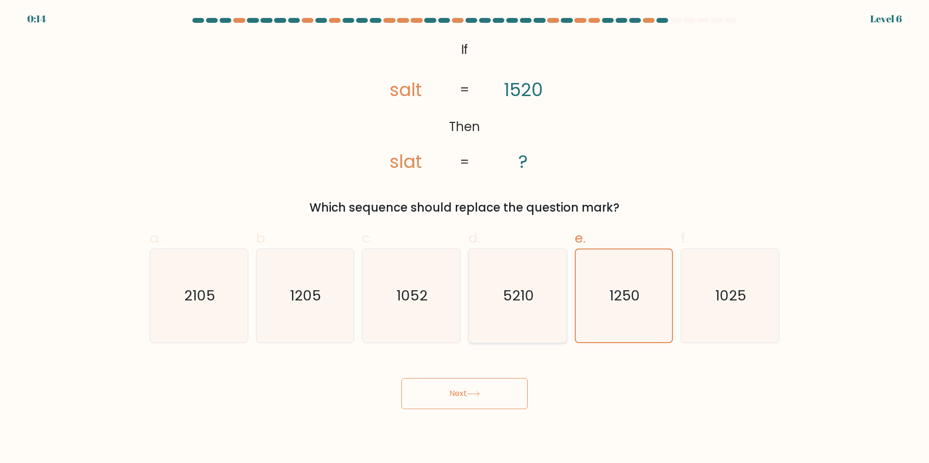
click at [515, 306] on icon "5210" at bounding box center [518, 296] width 94 height 94
click at [465, 238] on input "d. 5210" at bounding box center [464, 235] width 0 height 6
radio input "true"
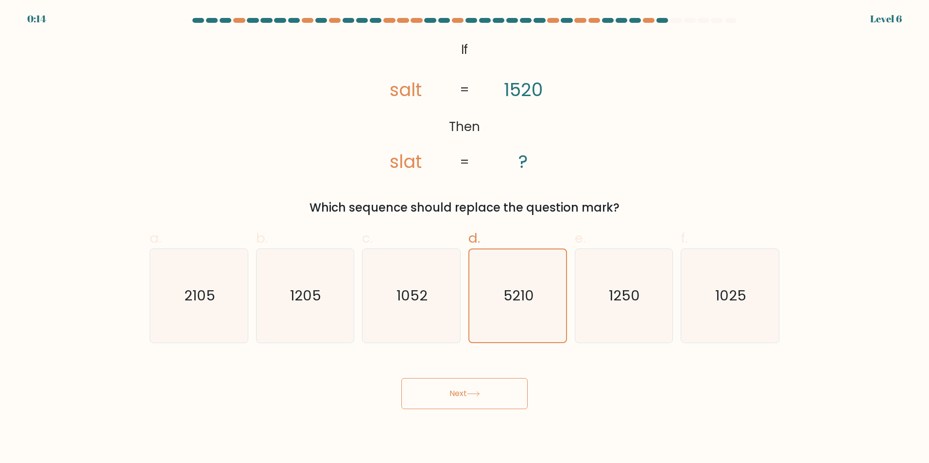
click at [506, 370] on div "Next" at bounding box center [464, 382] width 641 height 54
click at [487, 405] on button "Next" at bounding box center [464, 393] width 126 height 31
click at [628, 314] on icon "1250" at bounding box center [624, 296] width 94 height 94
click at [465, 238] on input "e. 1250" at bounding box center [464, 235] width 0 height 6
radio input "true"
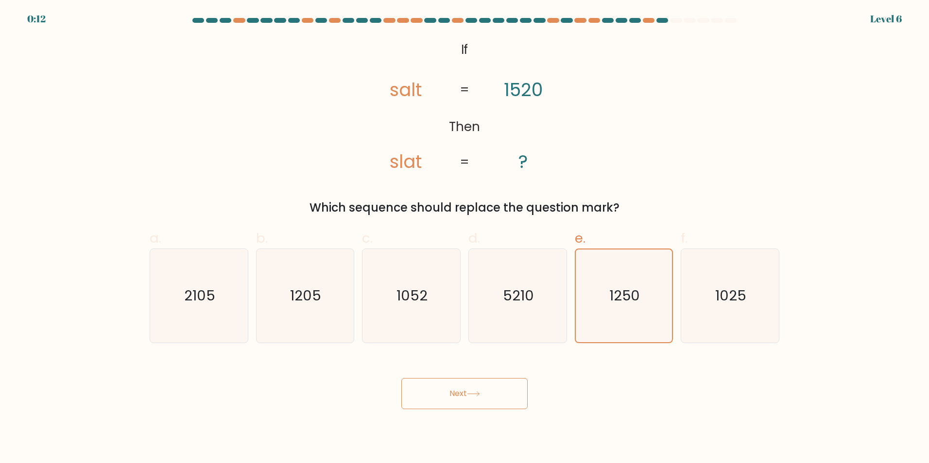
click at [495, 396] on button "Next" at bounding box center [464, 393] width 126 height 31
click at [494, 396] on button "Next" at bounding box center [464, 393] width 126 height 31
click at [493, 395] on button "Next" at bounding box center [464, 393] width 126 height 31
click at [492, 394] on button "Next" at bounding box center [464, 393] width 126 height 31
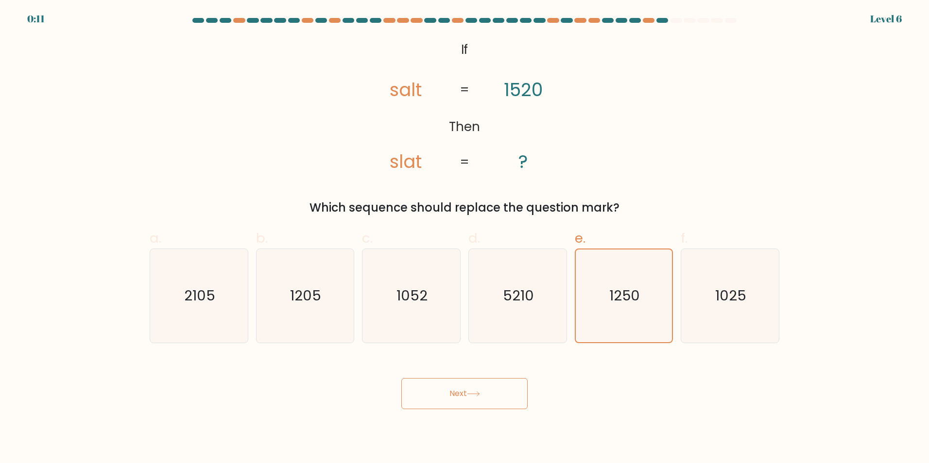
click at [469, 396] on icon at bounding box center [473, 394] width 13 height 5
click at [466, 396] on button "Next" at bounding box center [464, 393] width 126 height 31
click at [466, 394] on button "Next" at bounding box center [464, 393] width 126 height 31
click at [465, 388] on button "Next" at bounding box center [464, 393] width 126 height 31
click at [466, 388] on button "Next" at bounding box center [464, 393] width 126 height 31
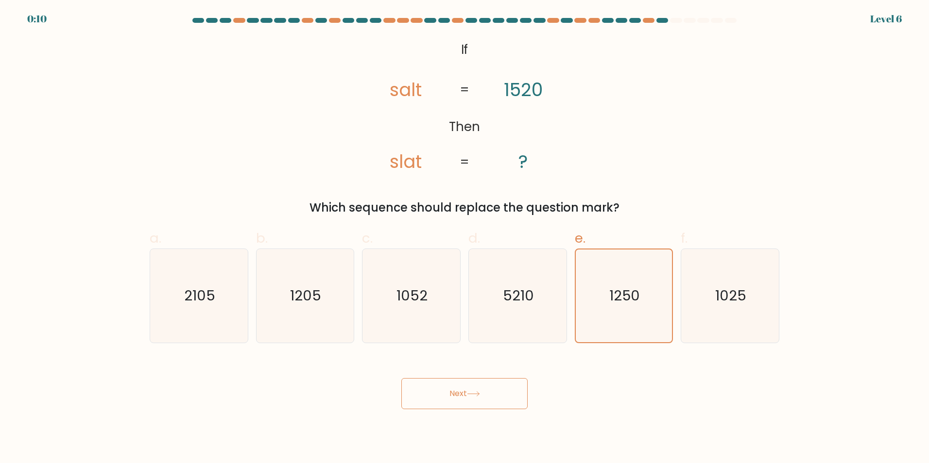
click at [464, 386] on button "Next" at bounding box center [464, 393] width 126 height 31
click at [472, 396] on icon at bounding box center [473, 394] width 13 height 5
click at [472, 398] on button "Next" at bounding box center [464, 393] width 126 height 31
click at [471, 399] on button "Next" at bounding box center [464, 393] width 126 height 31
click at [472, 398] on button "Next" at bounding box center [464, 393] width 126 height 31
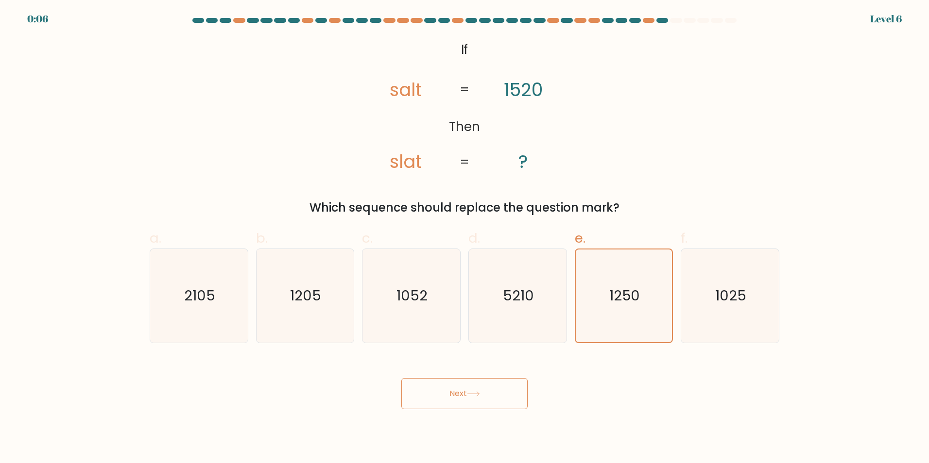
click at [471, 398] on button "Next" at bounding box center [464, 393] width 126 height 31
click at [470, 398] on button "Next" at bounding box center [464, 393] width 126 height 31
click at [470, 397] on button "Next" at bounding box center [464, 393] width 126 height 31
click at [469, 398] on button "Next" at bounding box center [464, 393] width 126 height 31
click at [486, 392] on button "Next" at bounding box center [464, 393] width 126 height 31
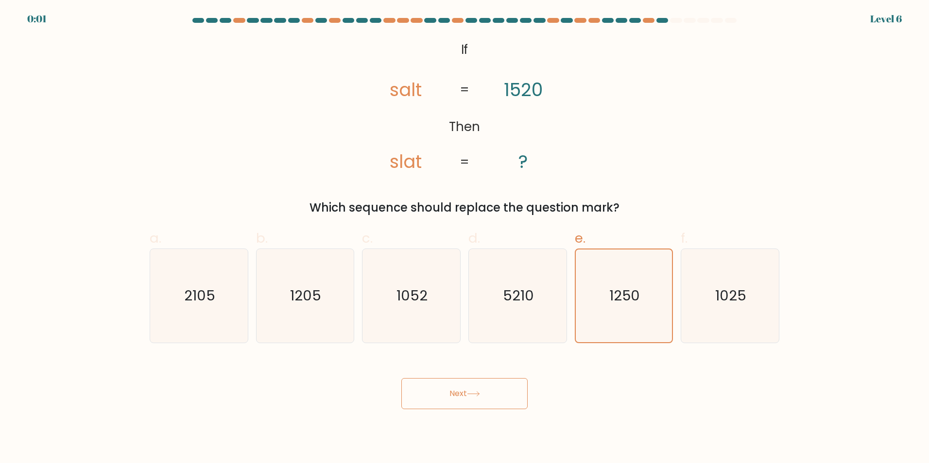
click at [487, 392] on button "Next" at bounding box center [464, 393] width 126 height 31
click at [492, 391] on button "Next" at bounding box center [464, 393] width 126 height 31
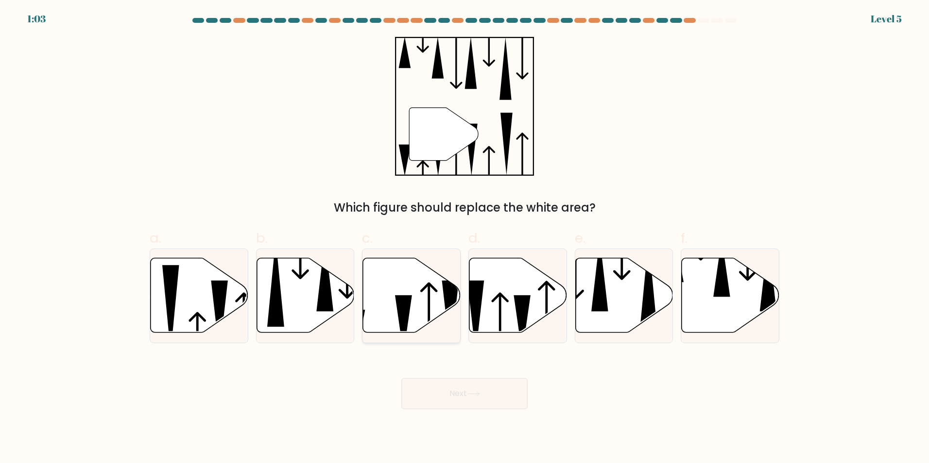
click at [441, 291] on icon at bounding box center [412, 295] width 98 height 75
click at [464, 238] on input "c." at bounding box center [464, 235] width 0 height 6
radio input "true"
click at [479, 394] on icon at bounding box center [473, 394] width 12 height 4
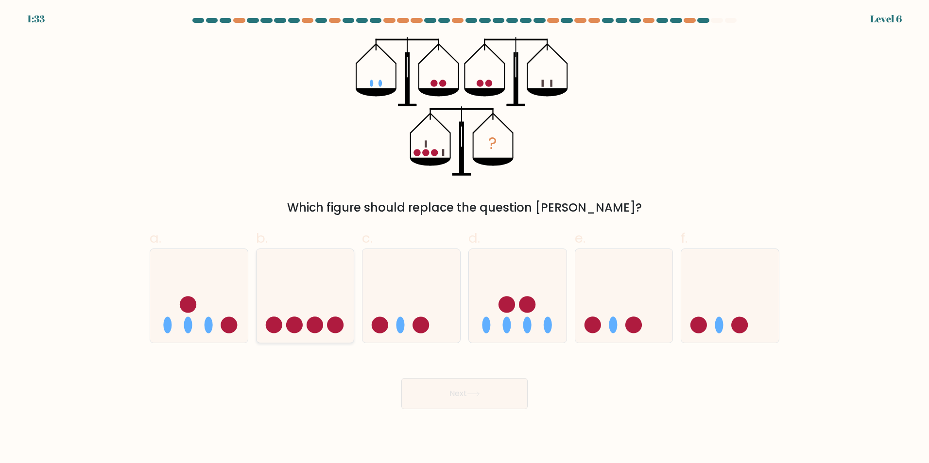
drag, startPoint x: 284, startPoint y: 321, endPoint x: 291, endPoint y: 324, distance: 7.4
click at [284, 321] on icon at bounding box center [306, 296] width 98 height 81
click at [464, 238] on input "b." at bounding box center [464, 235] width 0 height 6
radio input "true"
click at [478, 395] on icon at bounding box center [473, 394] width 13 height 5
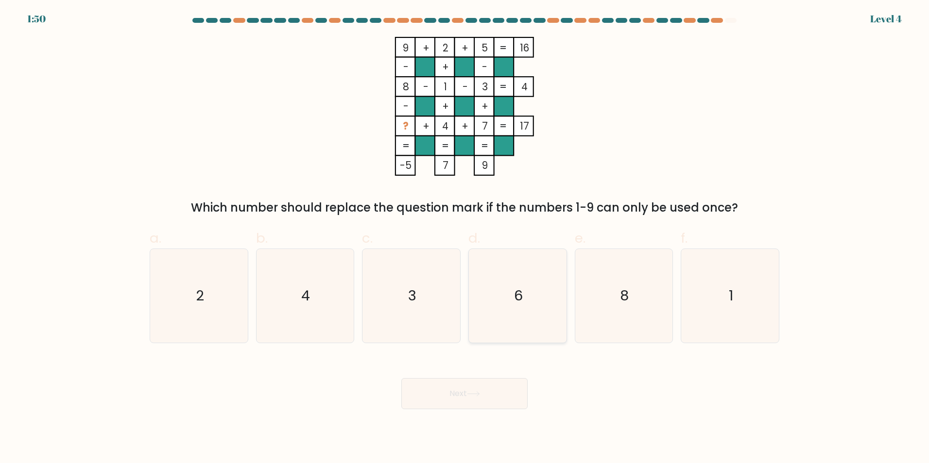
click at [512, 276] on icon "6" at bounding box center [518, 296] width 94 height 94
click at [465, 238] on input "d. 6" at bounding box center [464, 235] width 0 height 6
radio input "true"
drag, startPoint x: 468, startPoint y: 418, endPoint x: 478, endPoint y: 400, distance: 20.6
click at [470, 414] on body "1:49 Level 4" at bounding box center [464, 231] width 929 height 463
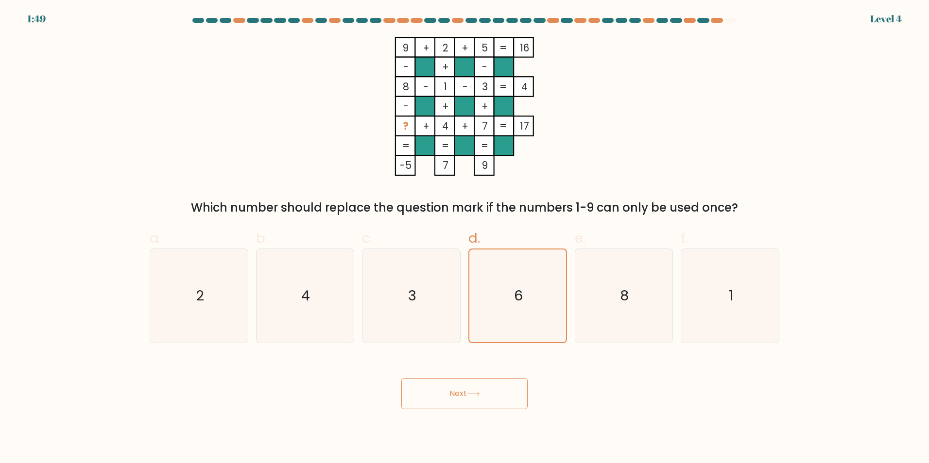
click at [478, 400] on button "Next" at bounding box center [464, 393] width 126 height 31
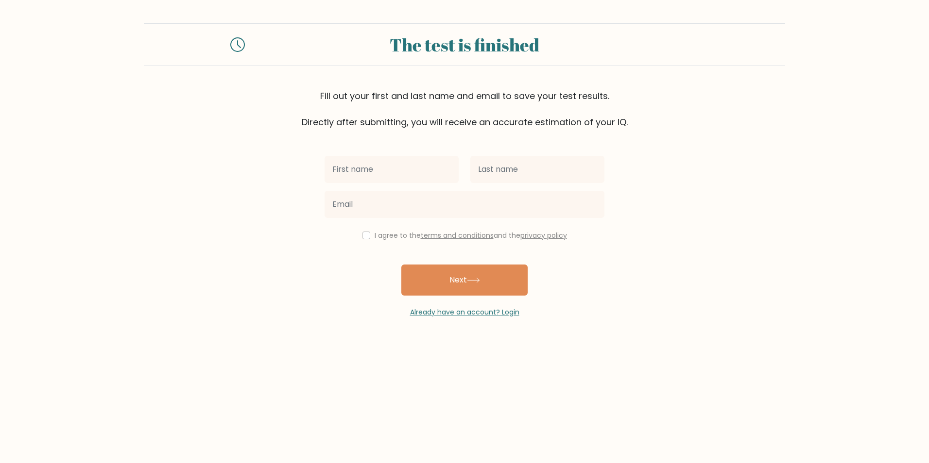
click at [376, 167] on input "text" at bounding box center [392, 169] width 134 height 27
type input "[PERSON_NAME]"
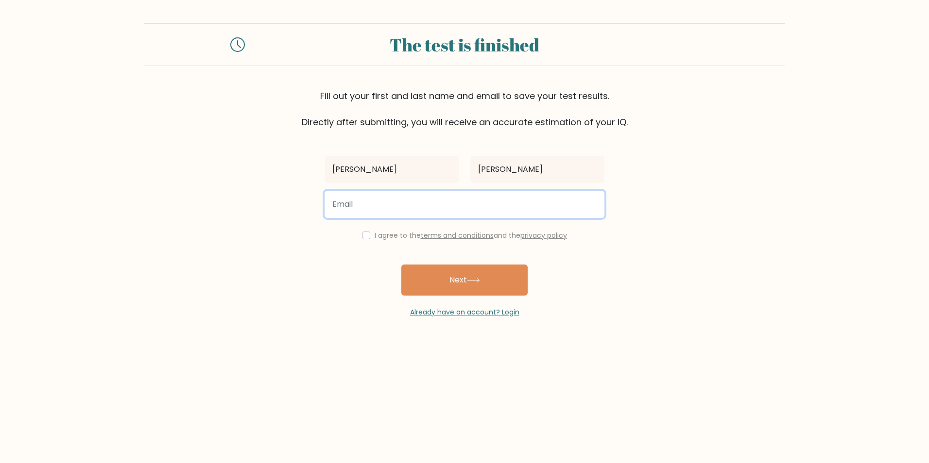
click at [401, 207] on input "email" at bounding box center [465, 204] width 280 height 27
type input "clenechris@gmail.com"
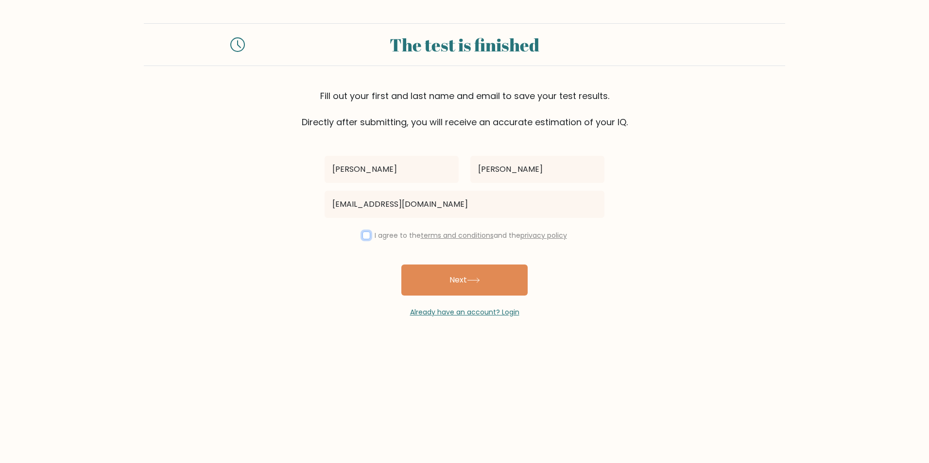
click at [365, 232] on input "checkbox" at bounding box center [366, 236] width 8 height 8
checkbox input "true"
click at [447, 262] on div "Lene Chris Canoy clenechris@gmail.com I agree to the terms and conditions and t…" at bounding box center [464, 223] width 291 height 189
click at [463, 289] on button "Next" at bounding box center [464, 280] width 126 height 31
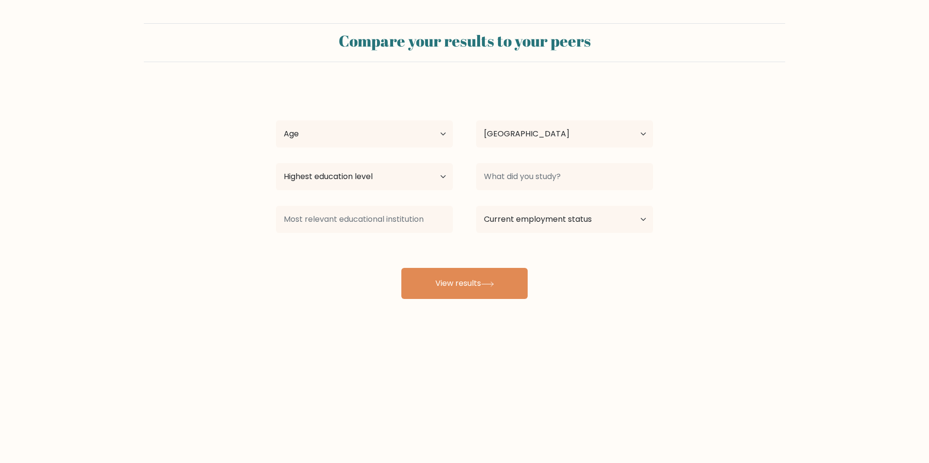
select select "PH"
click at [377, 131] on select "Age Under 18 years old 18-24 years old 25-34 years old 35-44 years old 45-54 ye…" at bounding box center [364, 133] width 177 height 27
select select "25_34"
click at [276, 120] on select "Age Under 18 years old 18-24 years old 25-34 years old 35-44 years old 45-54 ye…" at bounding box center [364, 133] width 177 height 27
click at [411, 173] on select "Highest education level No schooling Primary Lower Secondary Upper Secondary Oc…" at bounding box center [364, 176] width 177 height 27
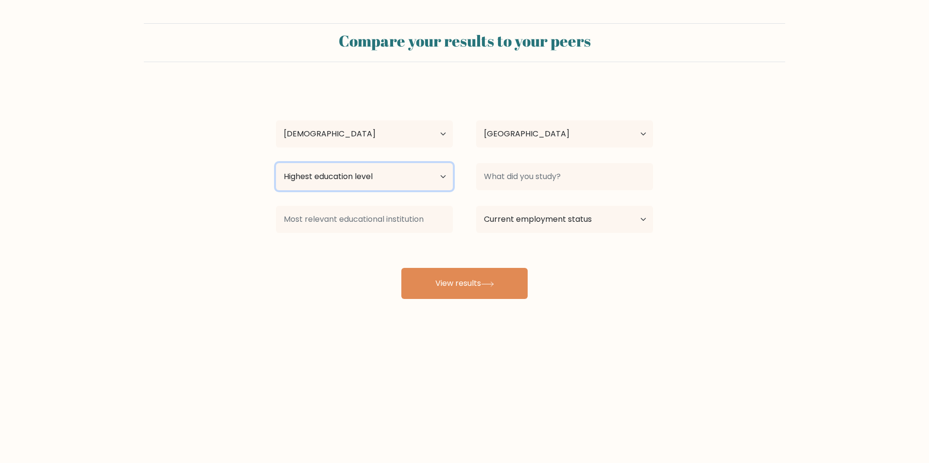
select select "bachelors_degree"
click at [276, 163] on select "Highest education level No schooling Primary Lower Secondary Upper Secondary Oc…" at bounding box center [364, 176] width 177 height 27
click at [529, 130] on select "Country Afghanistan Albania Algeria American Samoa Andorra Angola Anguilla Anta…" at bounding box center [564, 133] width 177 height 27
drag, startPoint x: 831, startPoint y: 129, endPoint x: 714, endPoint y: 174, distance: 125.9
click at [827, 129] on form "Compare your results to your peers Lene Chris Canoy Age Under 18 years old 18-2…" at bounding box center [464, 161] width 929 height 276
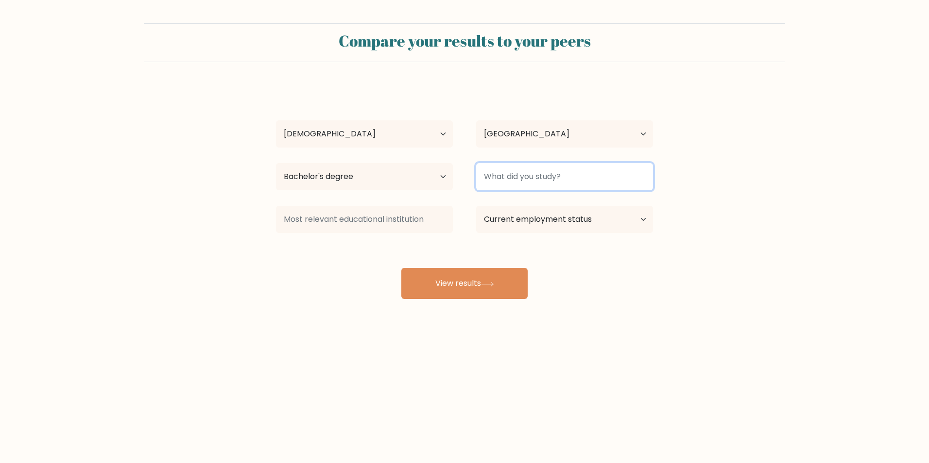
click at [564, 176] on input at bounding box center [564, 176] width 177 height 27
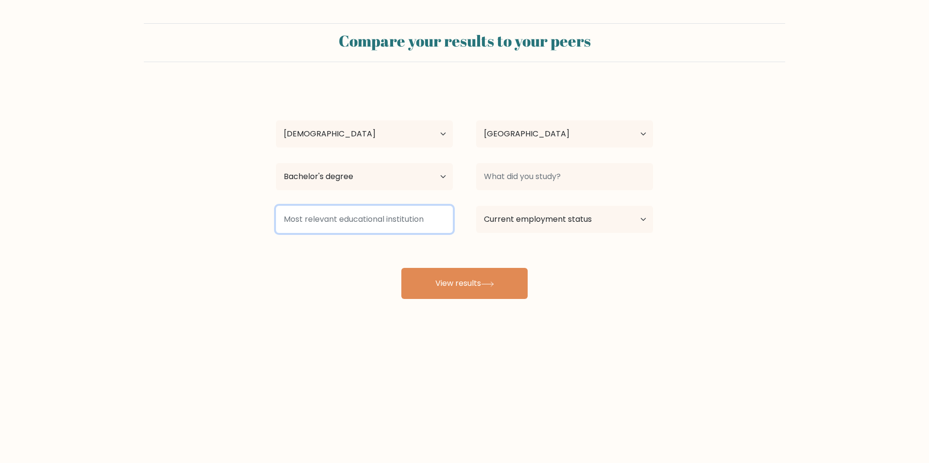
type input "e"
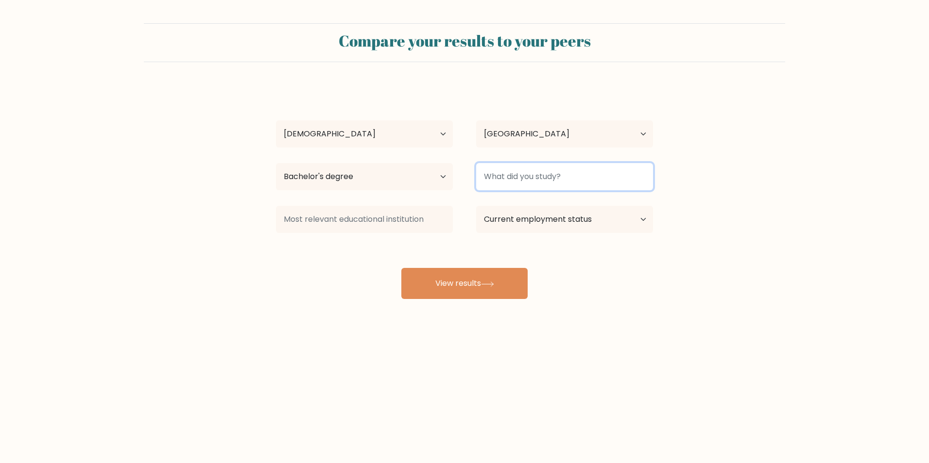
click at [577, 173] on input at bounding box center [564, 176] width 177 height 27
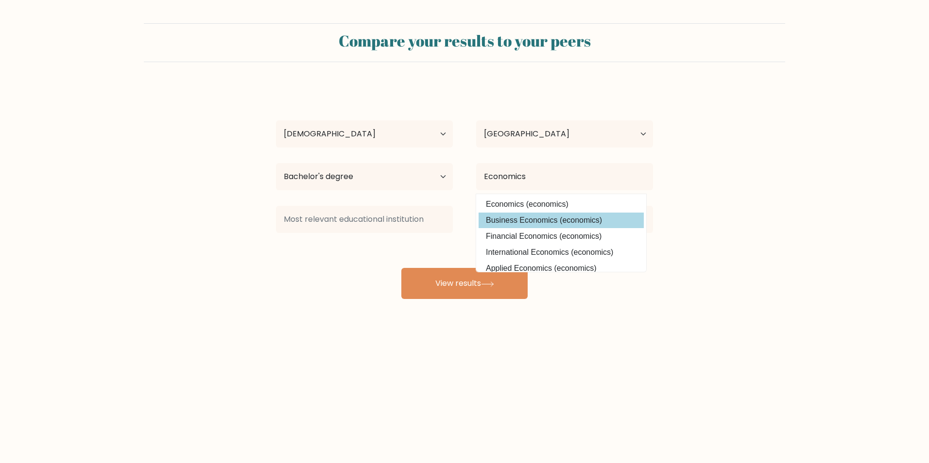
click at [580, 223] on option "Business Economics (economics)" at bounding box center [561, 221] width 165 height 16
type input "Business Economics"
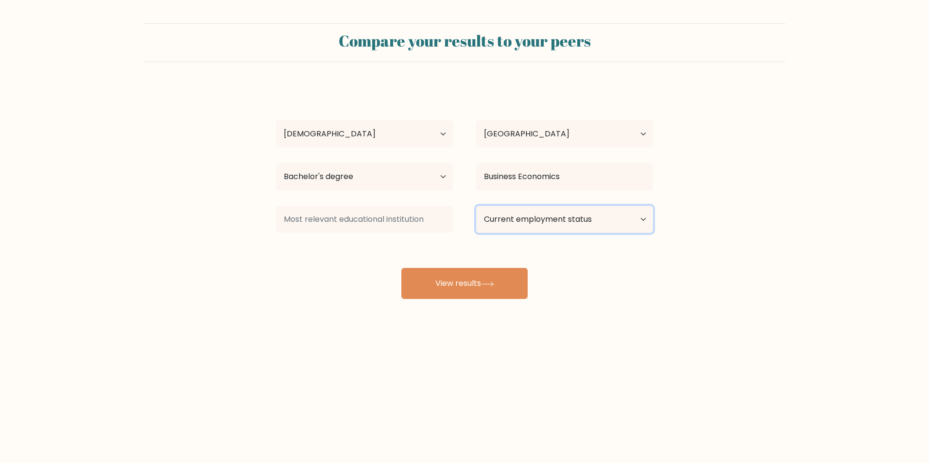
click at [577, 225] on select "Current employment status Employed Student Retired Other / prefer not to answer" at bounding box center [564, 219] width 177 height 27
select select "other"
click at [476, 206] on select "Current employment status Employed Student Retired Other / prefer not to answer" at bounding box center [564, 219] width 177 height 27
click at [530, 225] on select "Current employment status Employed Student Retired Other / prefer not to answer" at bounding box center [564, 219] width 177 height 27
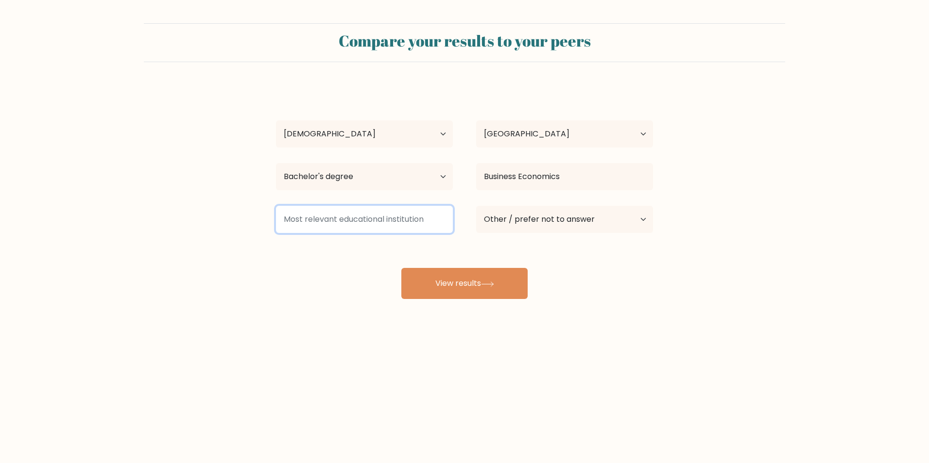
click at [373, 224] on input at bounding box center [364, 219] width 177 height 27
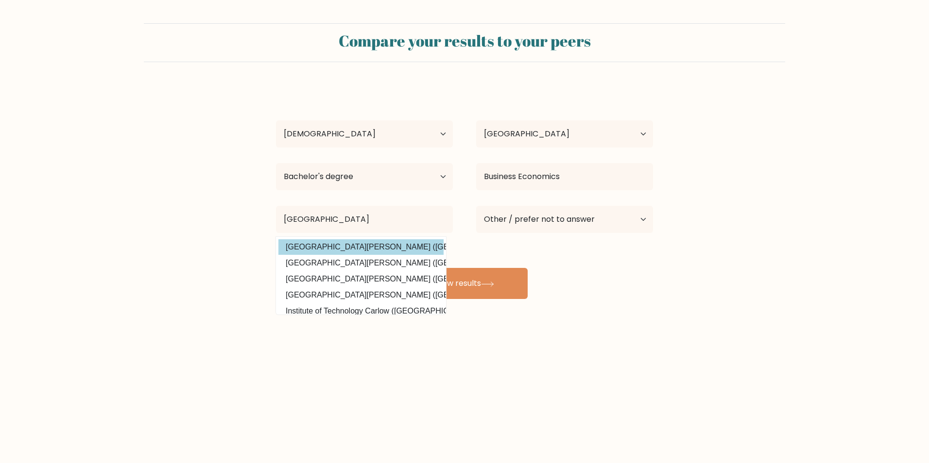
click at [403, 250] on option "University of San Carlos (Philippines)" at bounding box center [360, 248] width 165 height 16
type input "University of San Carlos"
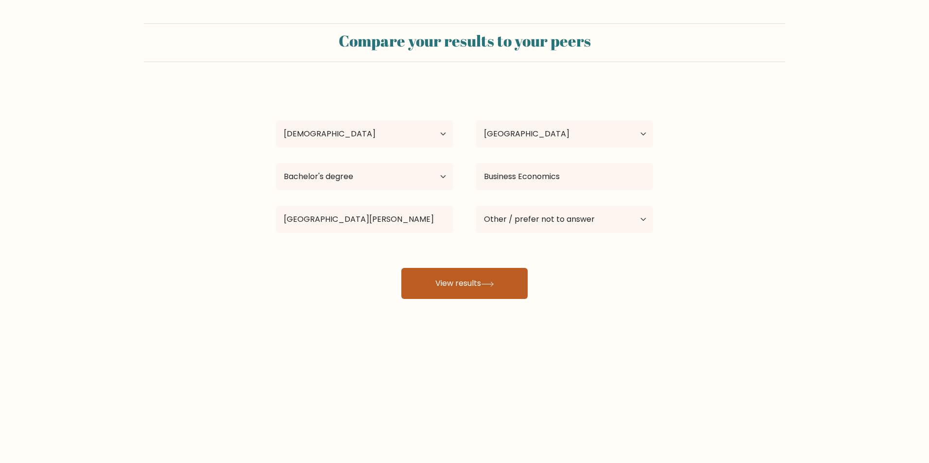
click at [474, 282] on button "View results" at bounding box center [464, 283] width 126 height 31
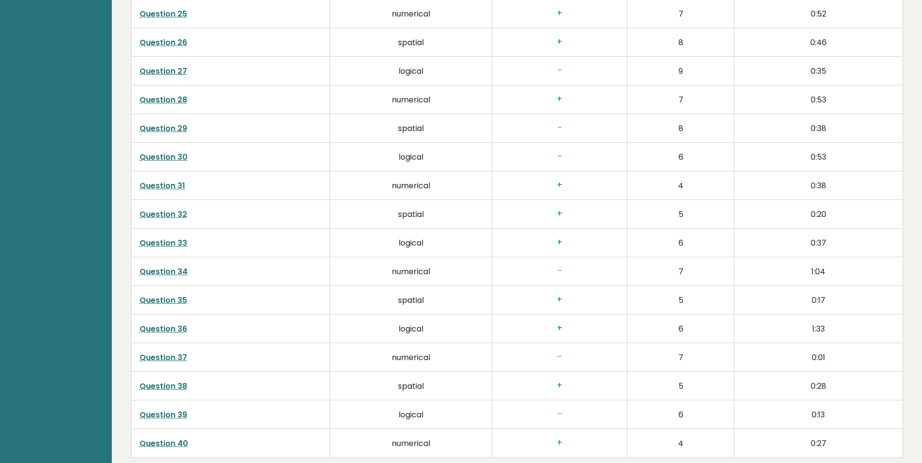
scroll to position [2494, 0]
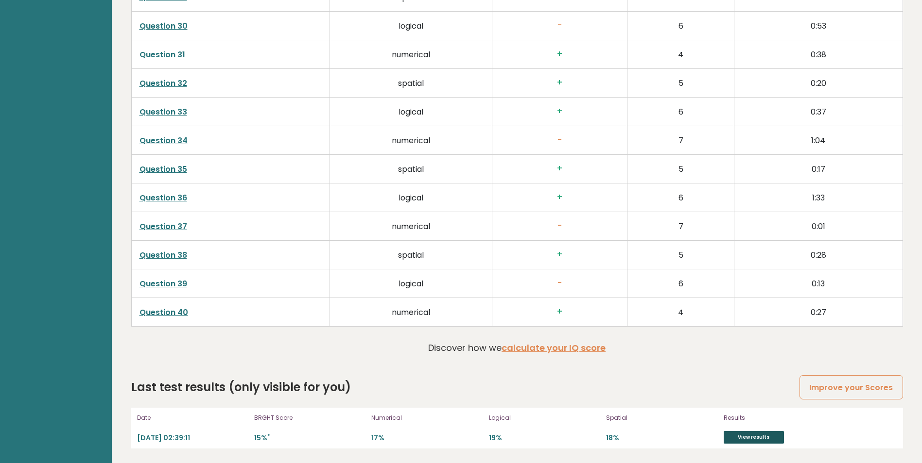
click at [748, 434] on link "View results" at bounding box center [753, 437] width 60 height 13
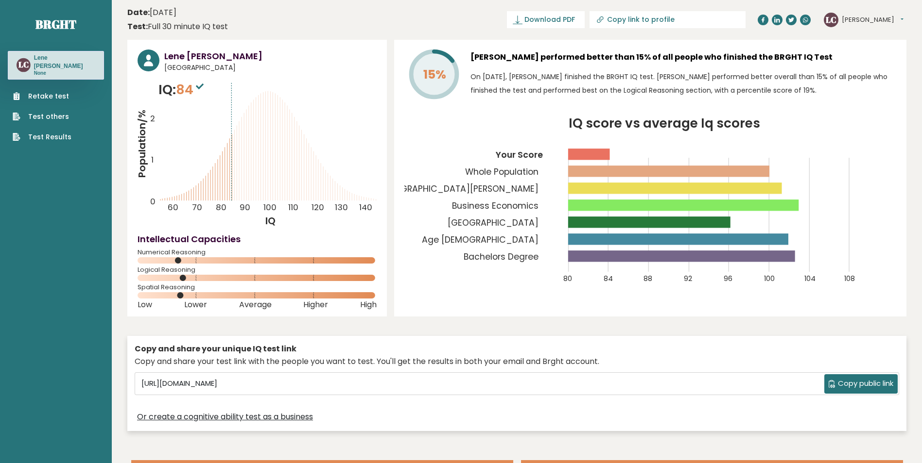
scroll to position [0, 0]
click at [199, 83] on sup at bounding box center [199, 87] width 13 height 14
click at [882, 160] on icon "IQ score vs average Iq scores 80 84 88 92 96 100 104 108 Your Score Whole Popul…" at bounding box center [650, 207] width 492 height 178
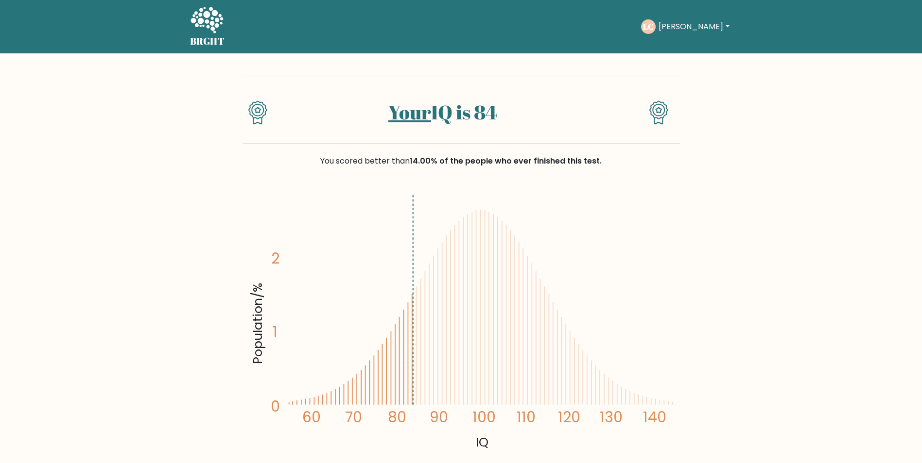
click at [692, 29] on button "[PERSON_NAME]" at bounding box center [693, 26] width 76 height 13
